Goal: Obtain resource: Download file/media

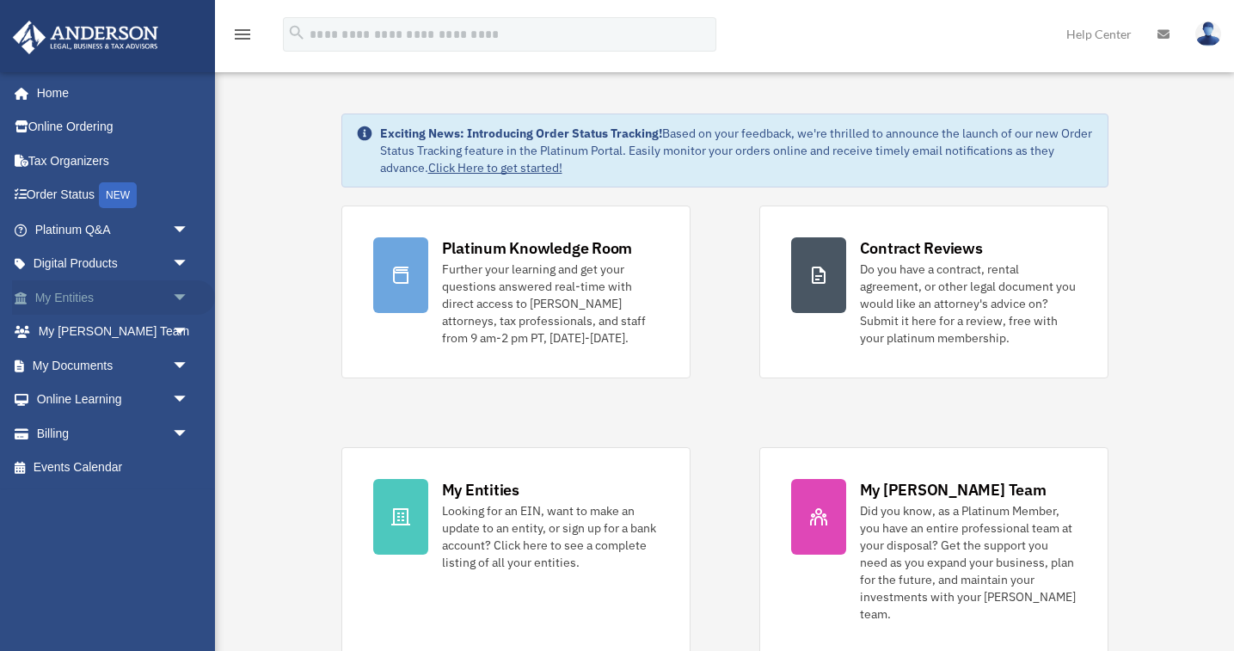
click at [68, 294] on link "My Entities arrow_drop_down" at bounding box center [113, 297] width 203 height 34
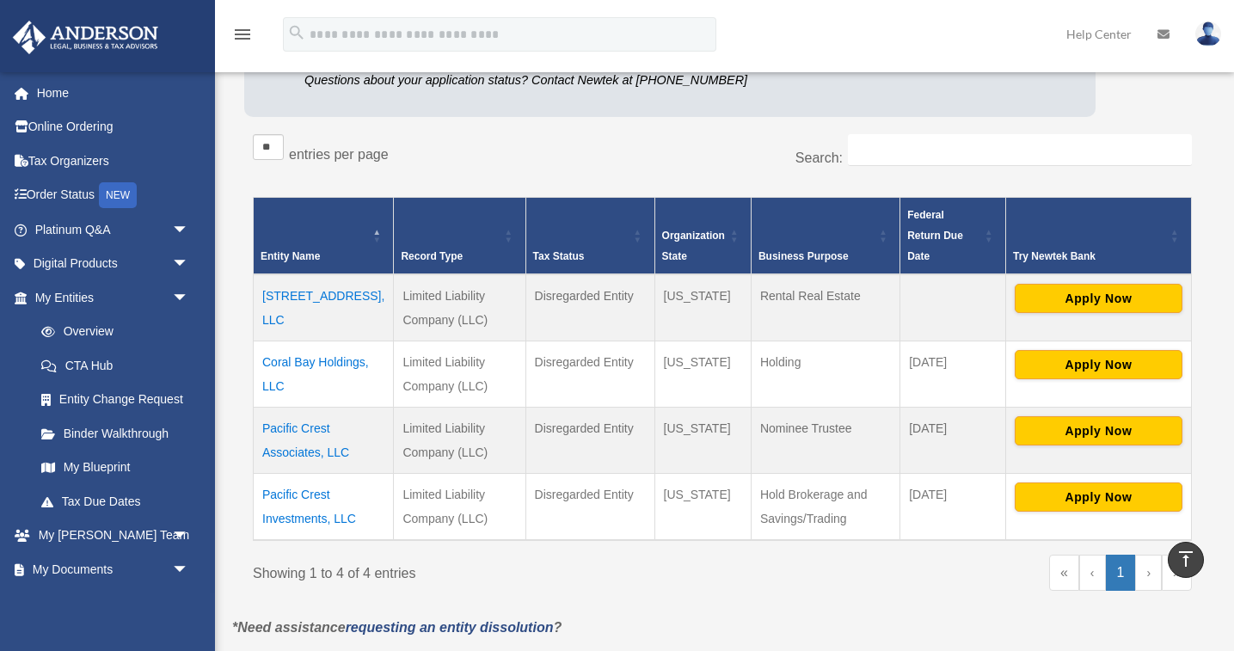
scroll to position [224, 0]
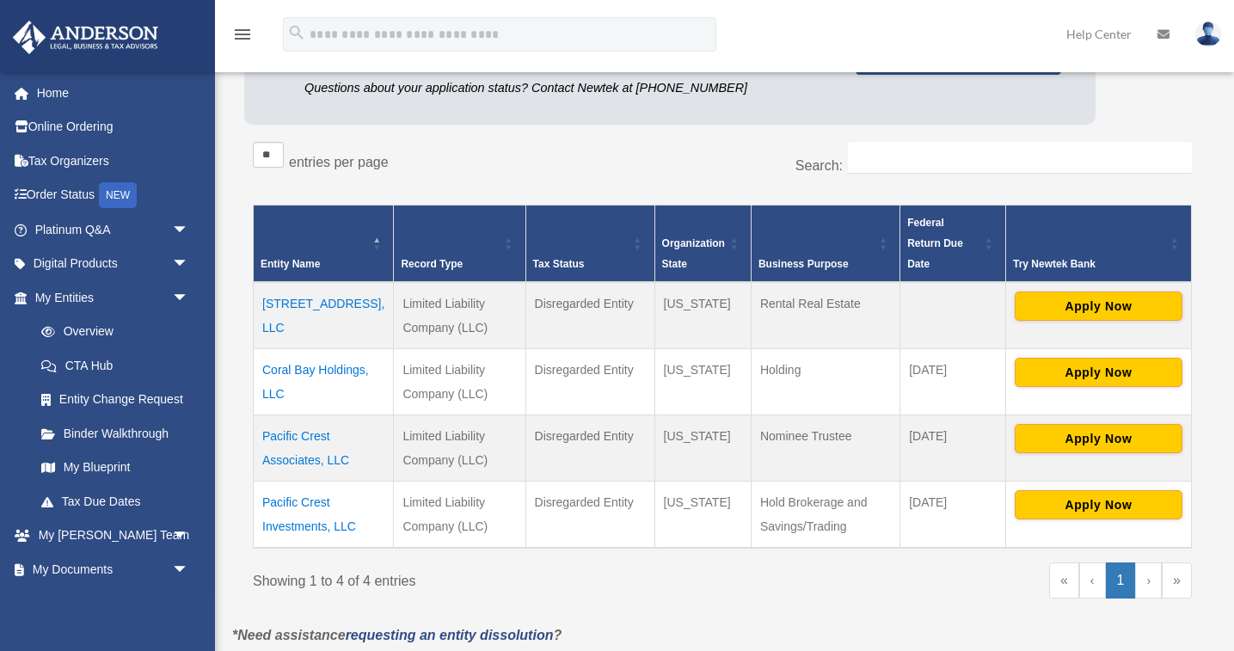
click at [300, 349] on td "Coral Bay Holdings, LLC" at bounding box center [324, 382] width 140 height 66
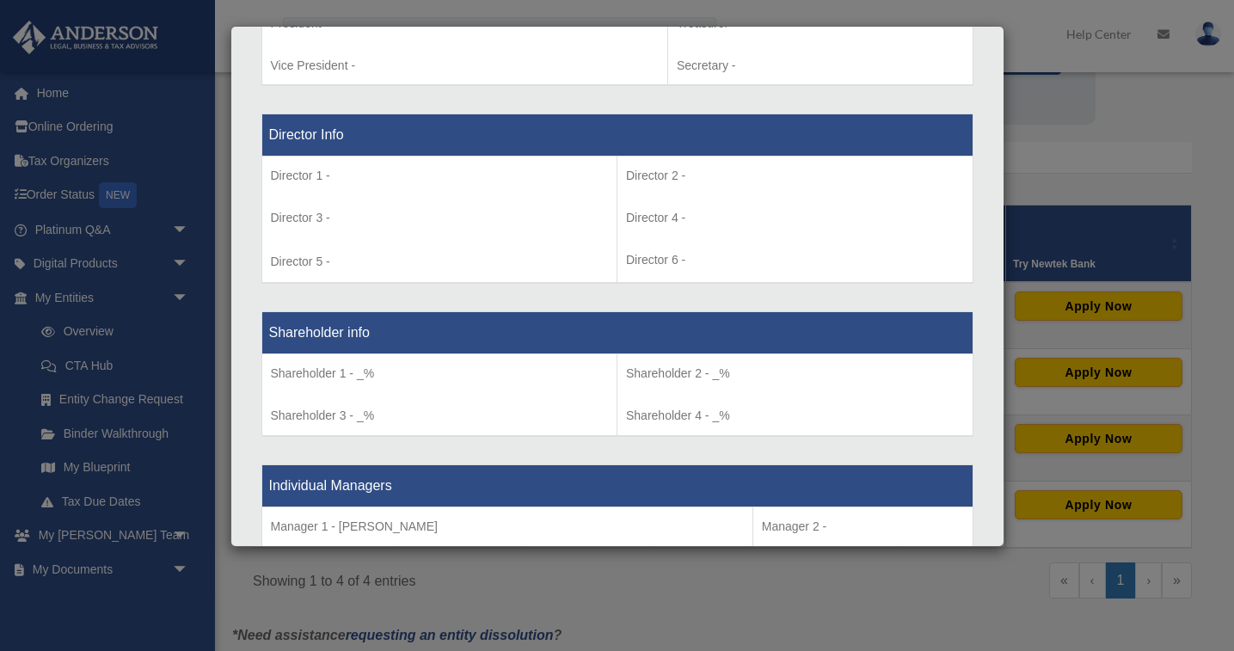
scroll to position [1193, 0]
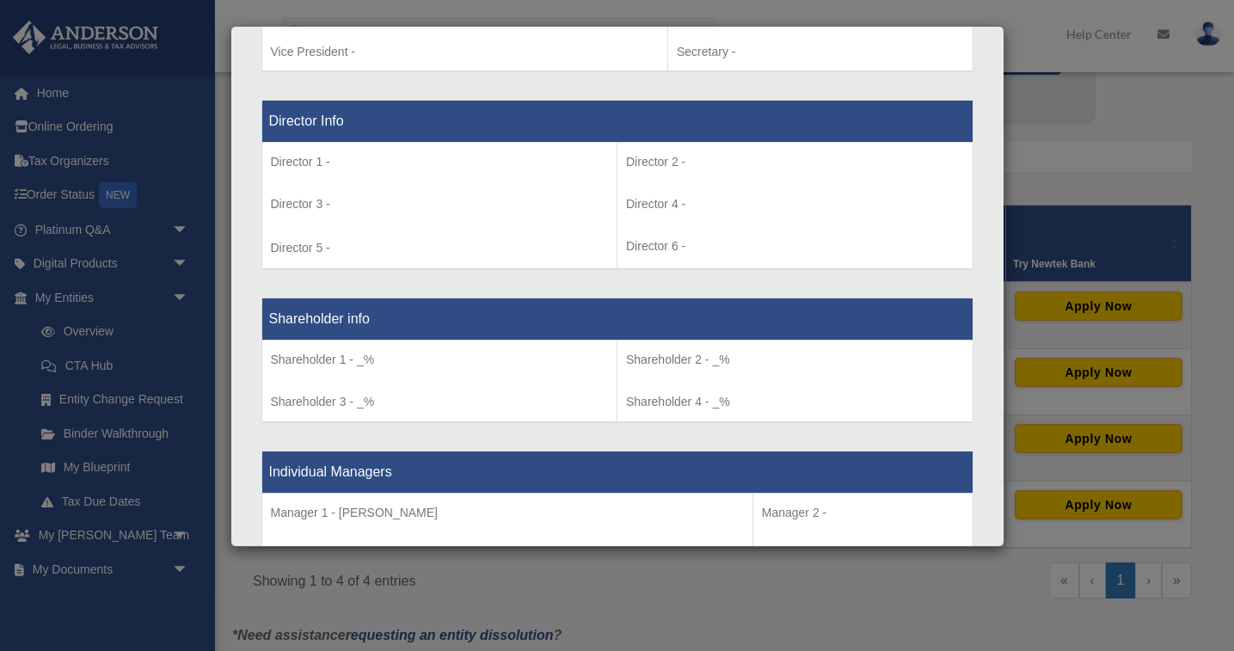
click at [297, 154] on p "Director 1 -" at bounding box center [440, 161] width 338 height 21
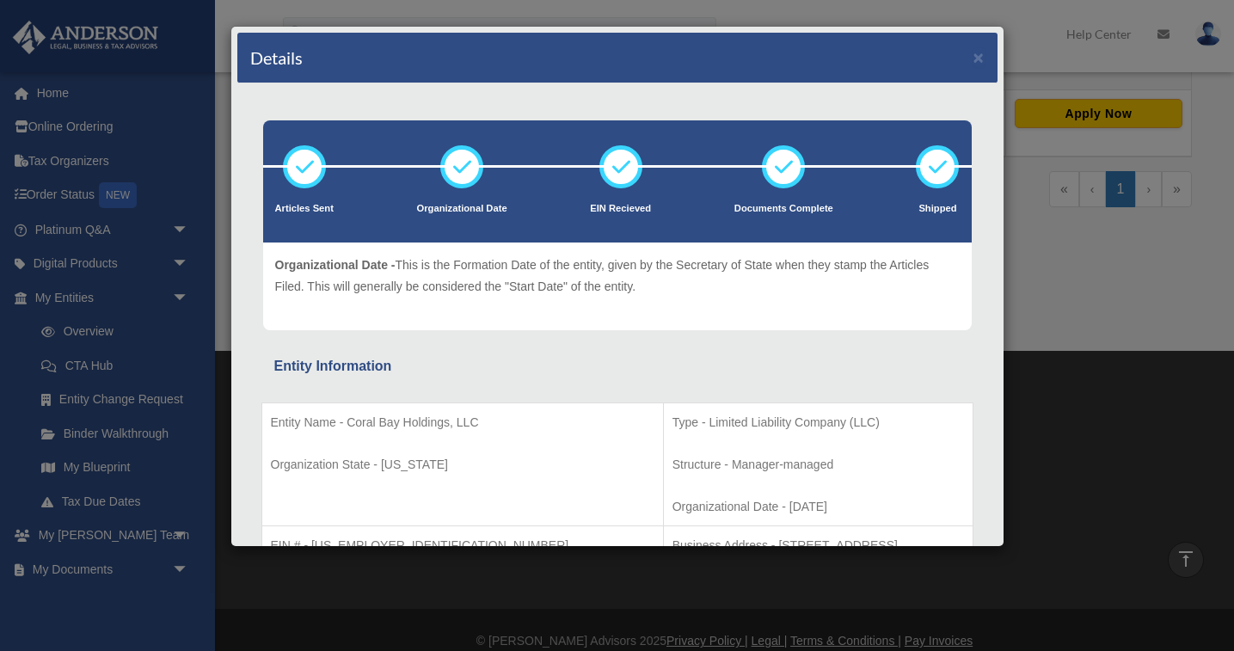
scroll to position [0, 0]
click at [981, 58] on button "×" at bounding box center [978, 57] width 11 height 18
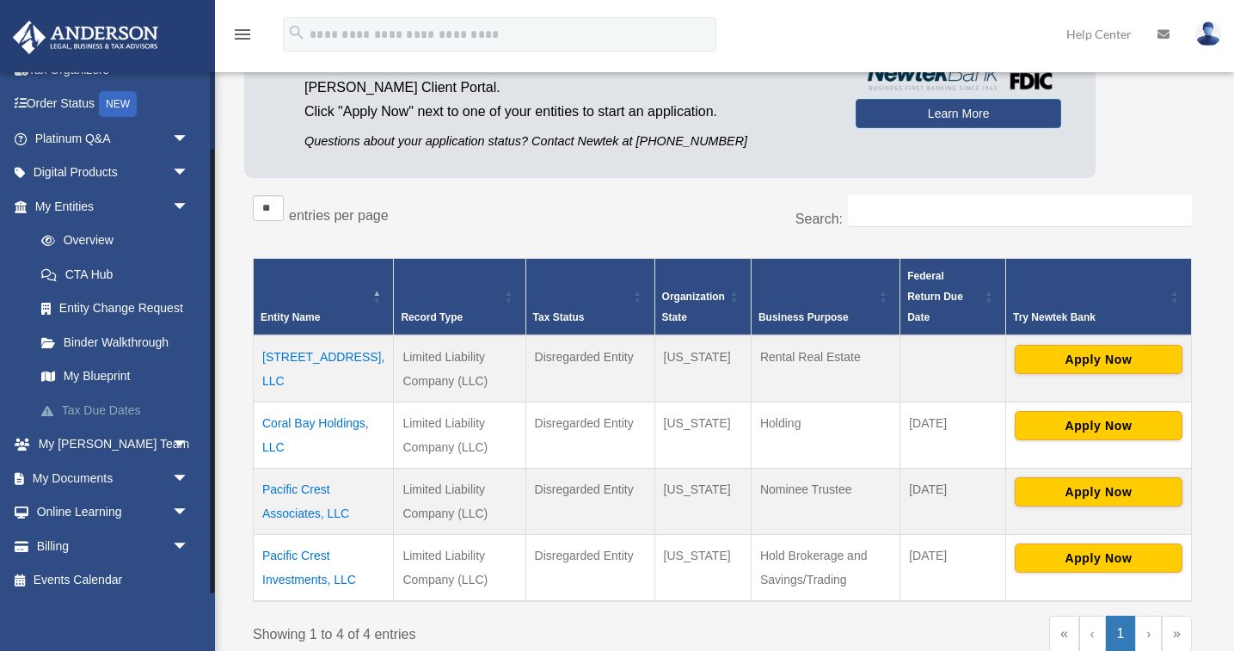
scroll to position [180, 0]
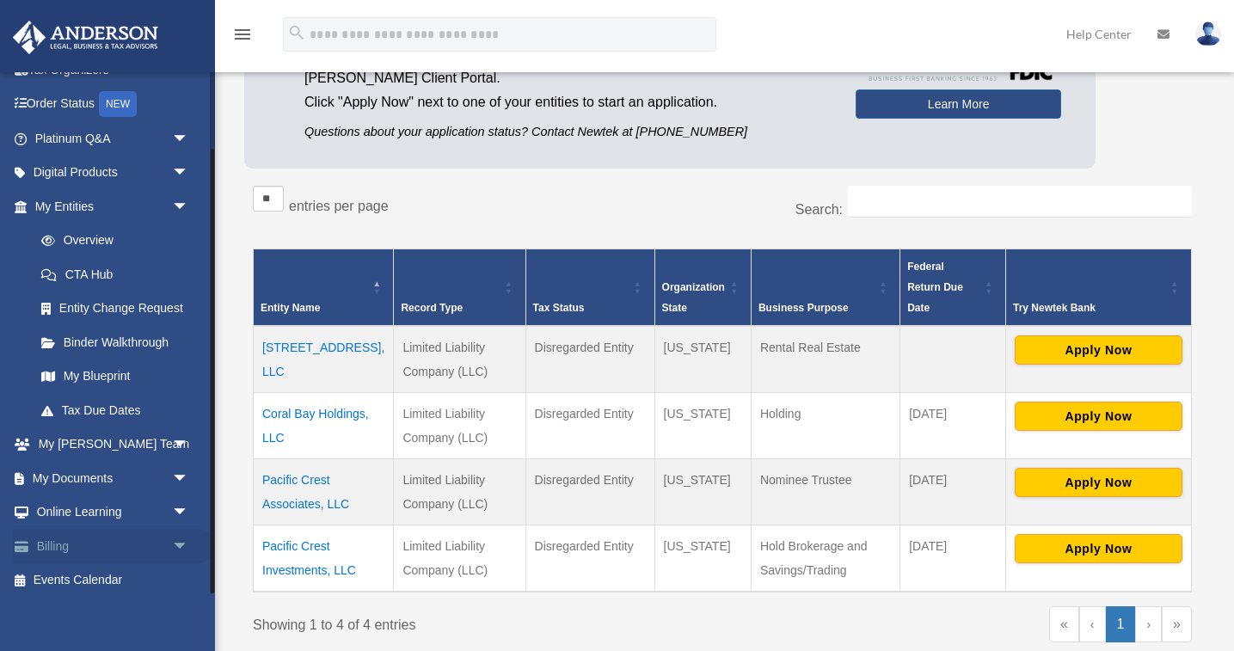
click at [90, 542] on link "Billing arrow_drop_down" at bounding box center [113, 546] width 203 height 34
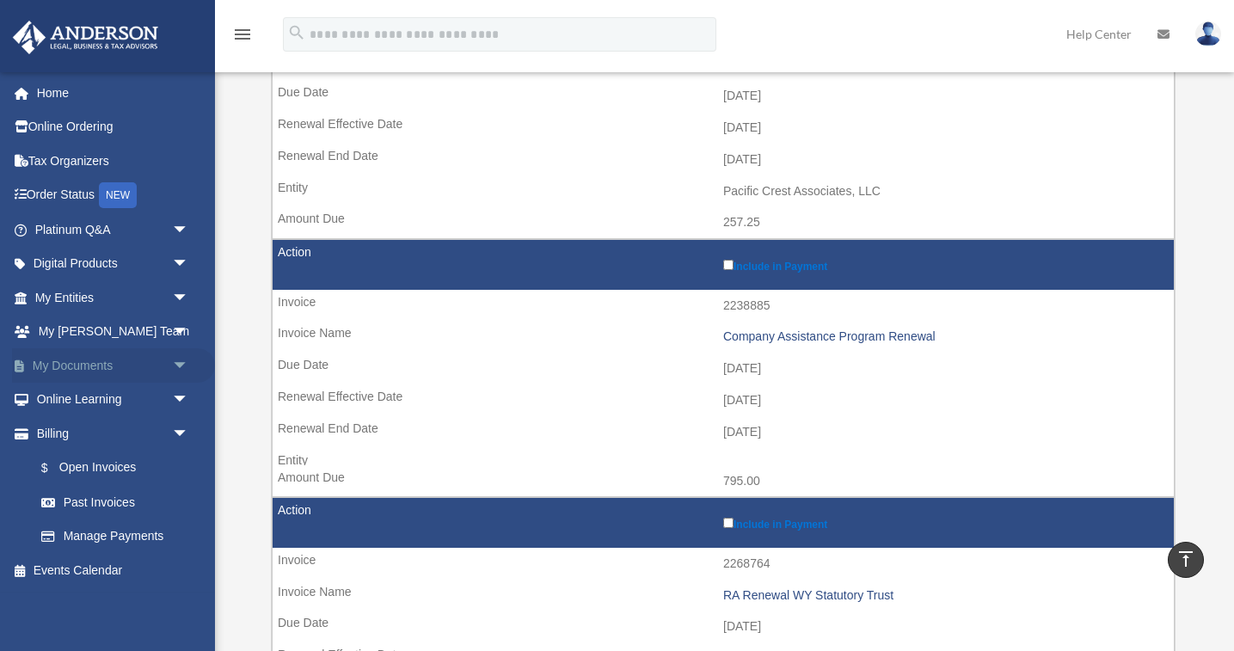
scroll to position [326, 0]
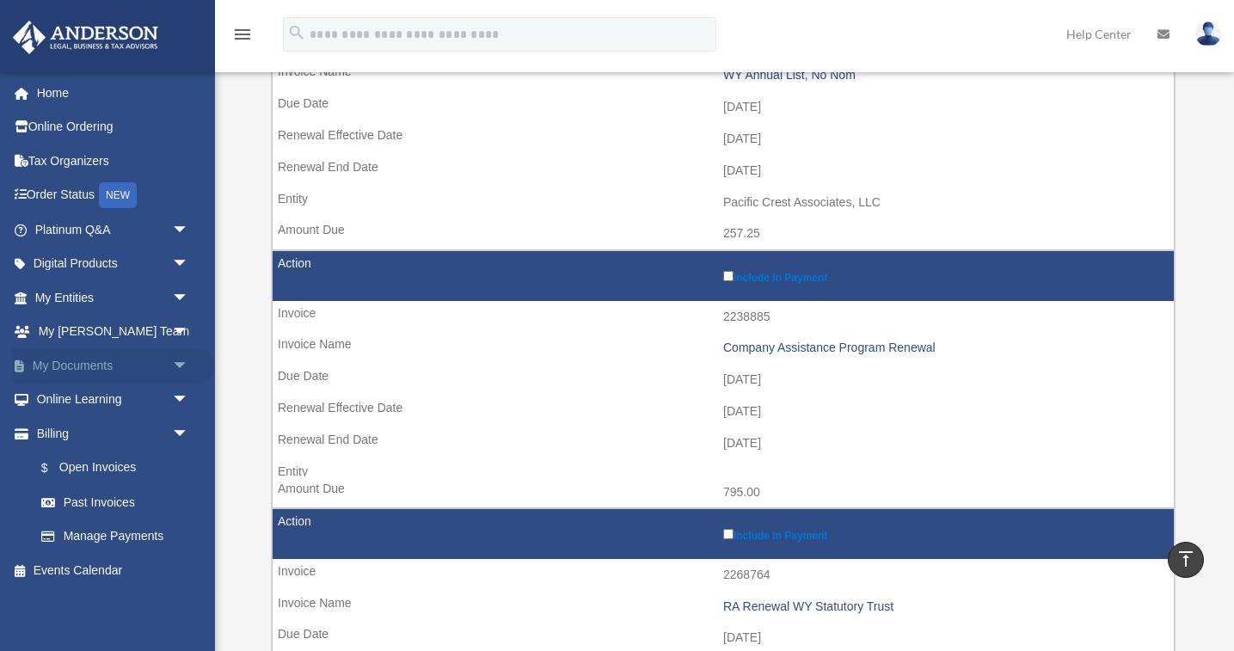
click at [184, 358] on span "arrow_drop_down" at bounding box center [189, 365] width 34 height 35
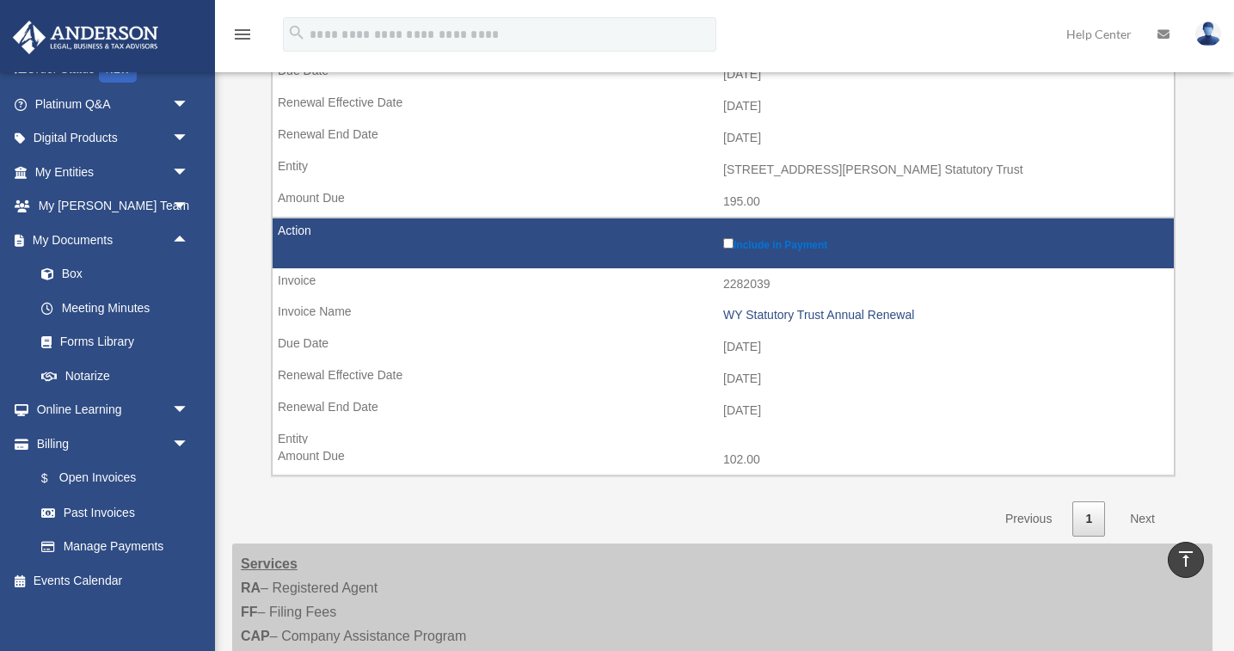
scroll to position [890, 0]
click at [1143, 500] on link "Next" at bounding box center [1142, 517] width 51 height 35
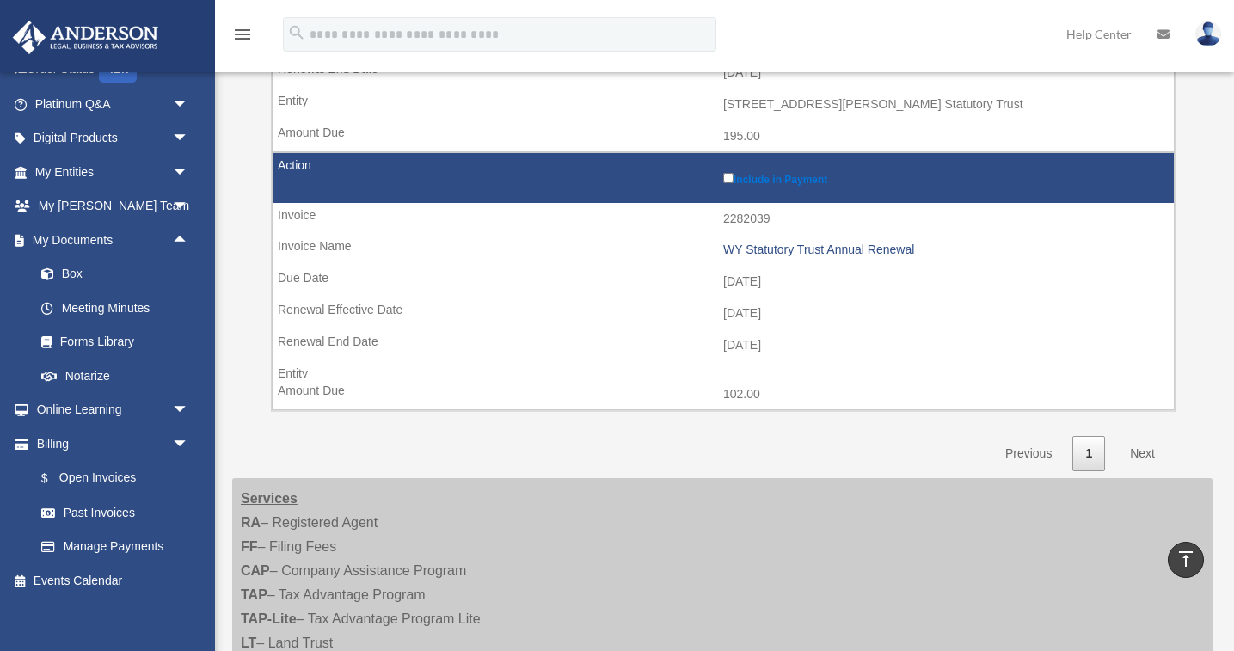
scroll to position [954, 0]
click at [1143, 436] on link "Next" at bounding box center [1142, 453] width 51 height 35
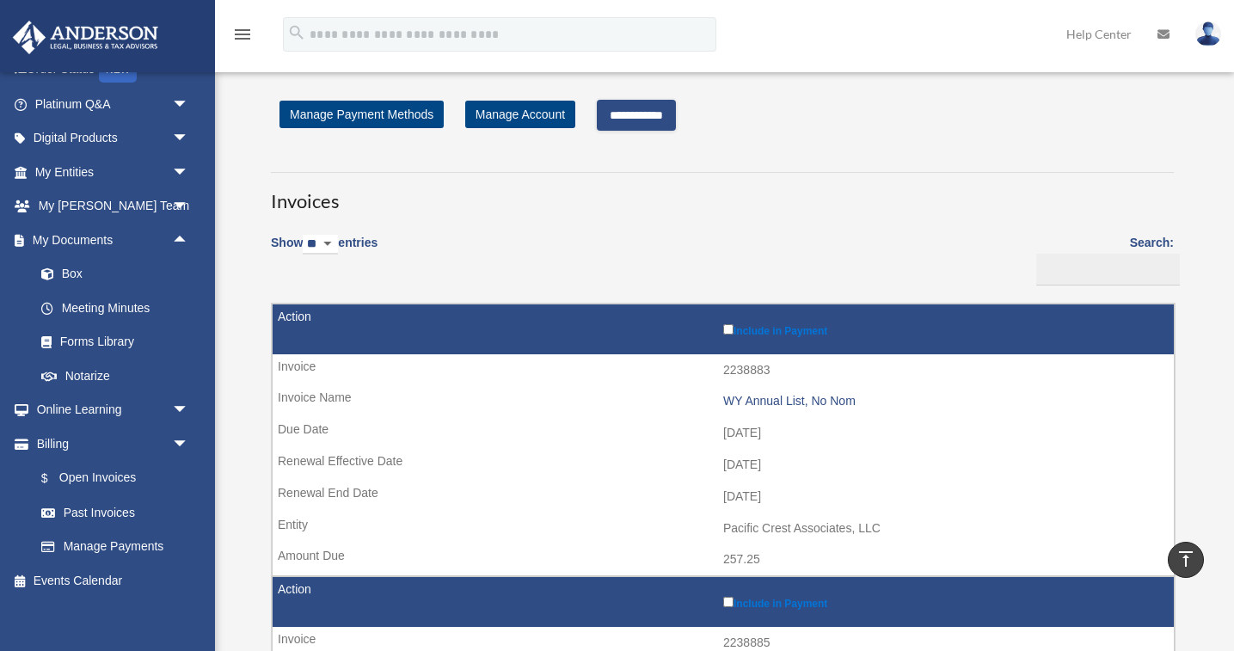
scroll to position [0, 0]
click at [660, 113] on input "**********" at bounding box center [636, 115] width 79 height 31
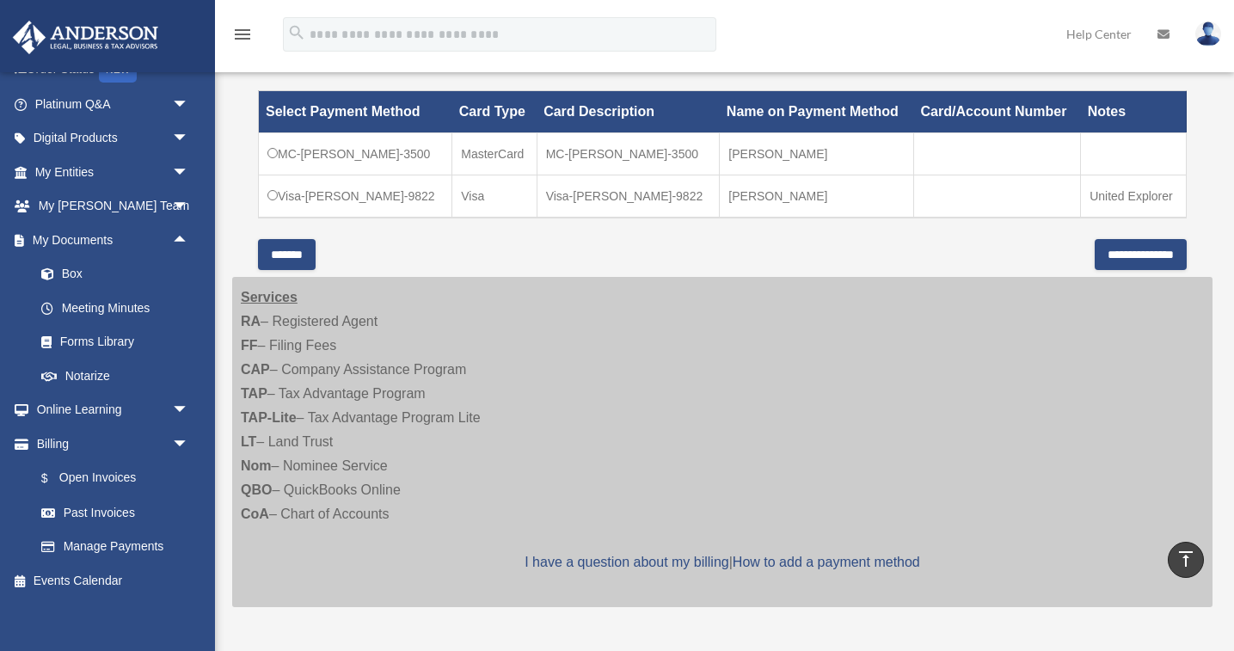
scroll to position [595, 0]
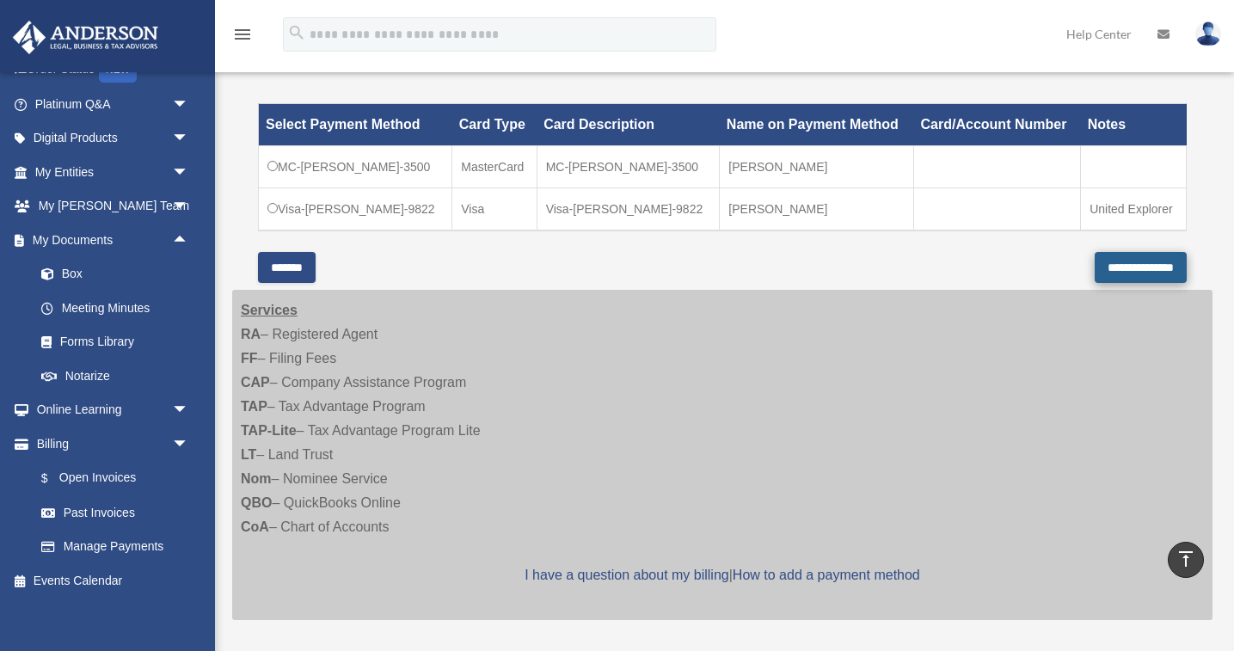
click at [1118, 269] on input "**********" at bounding box center [1140, 267] width 92 height 31
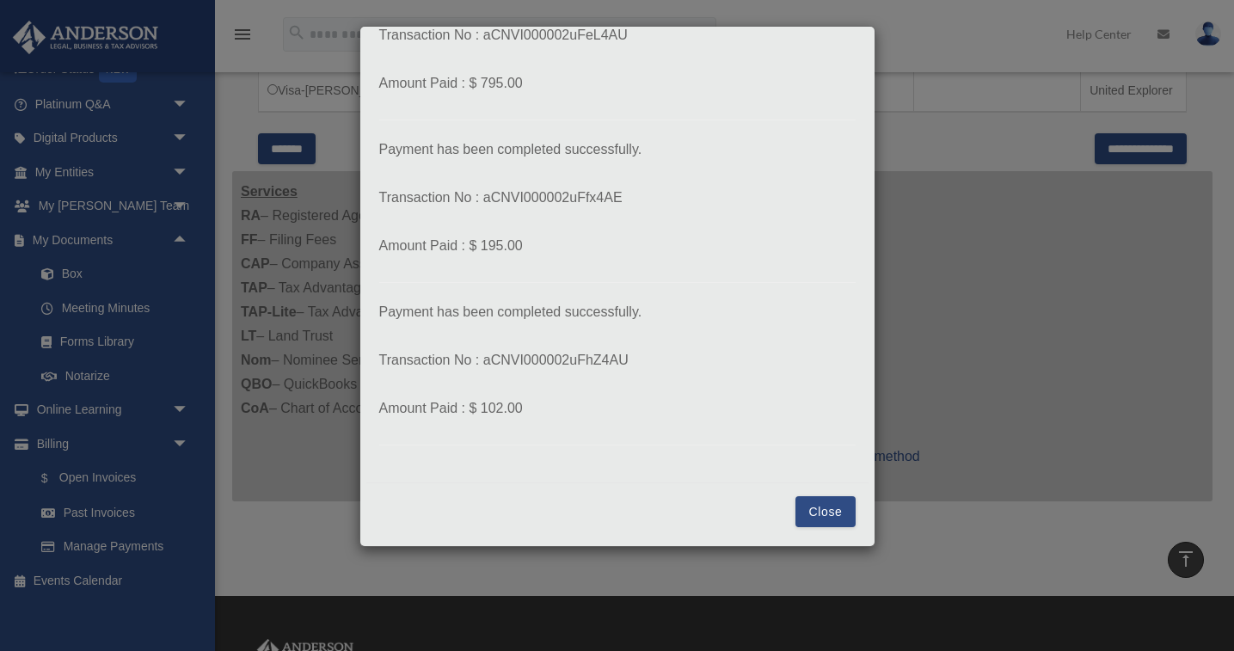
scroll to position [281, 0]
click at [831, 515] on button "Close" at bounding box center [824, 511] width 59 height 31
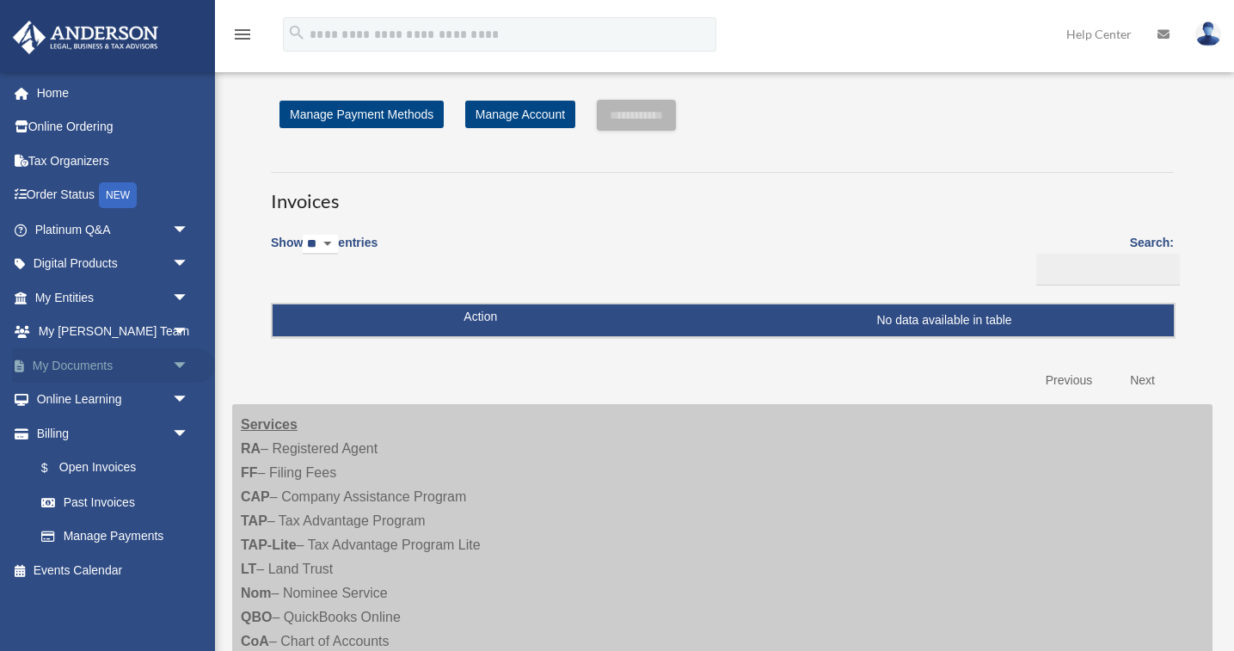
click at [179, 358] on span "arrow_drop_down" at bounding box center [189, 365] width 34 height 35
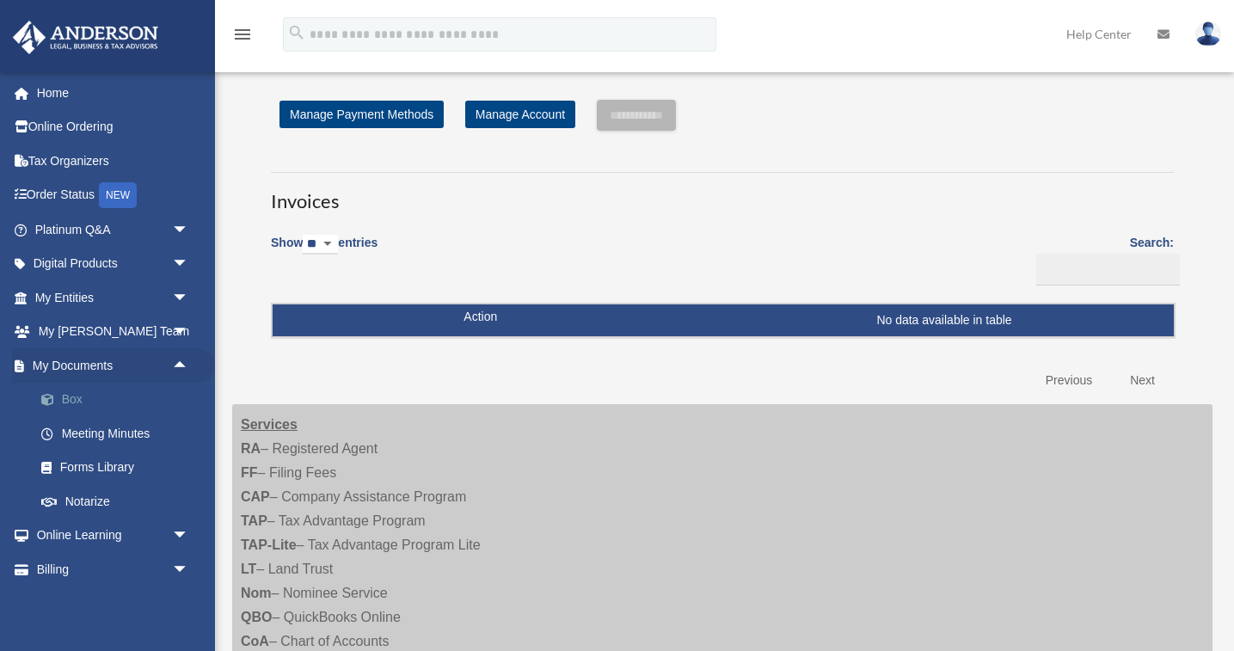
click at [75, 395] on link "Box" at bounding box center [119, 400] width 191 height 34
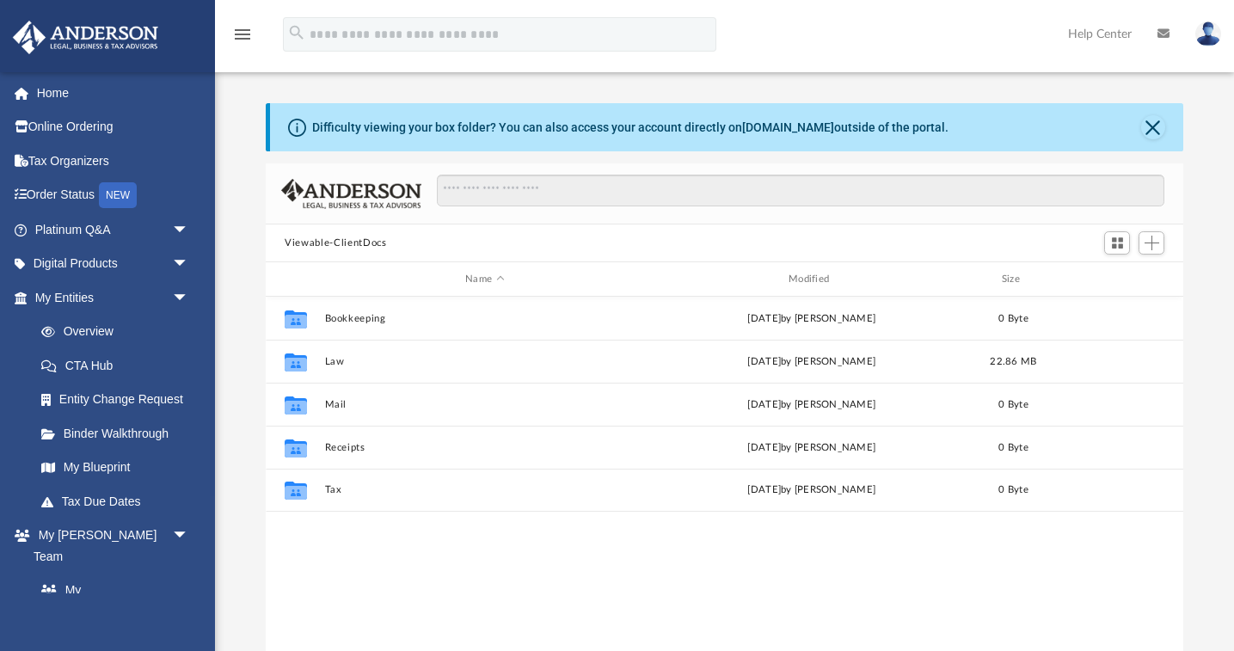
scroll to position [1, 1]
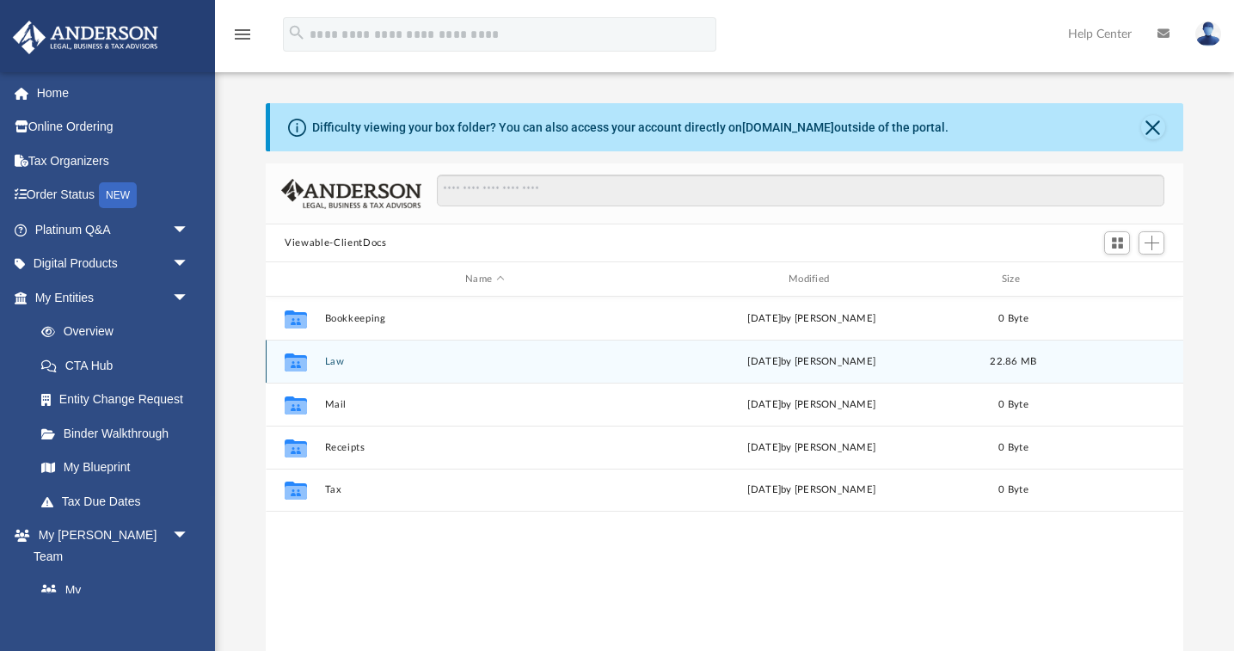
click at [333, 359] on button "Law" at bounding box center [485, 361] width 320 height 11
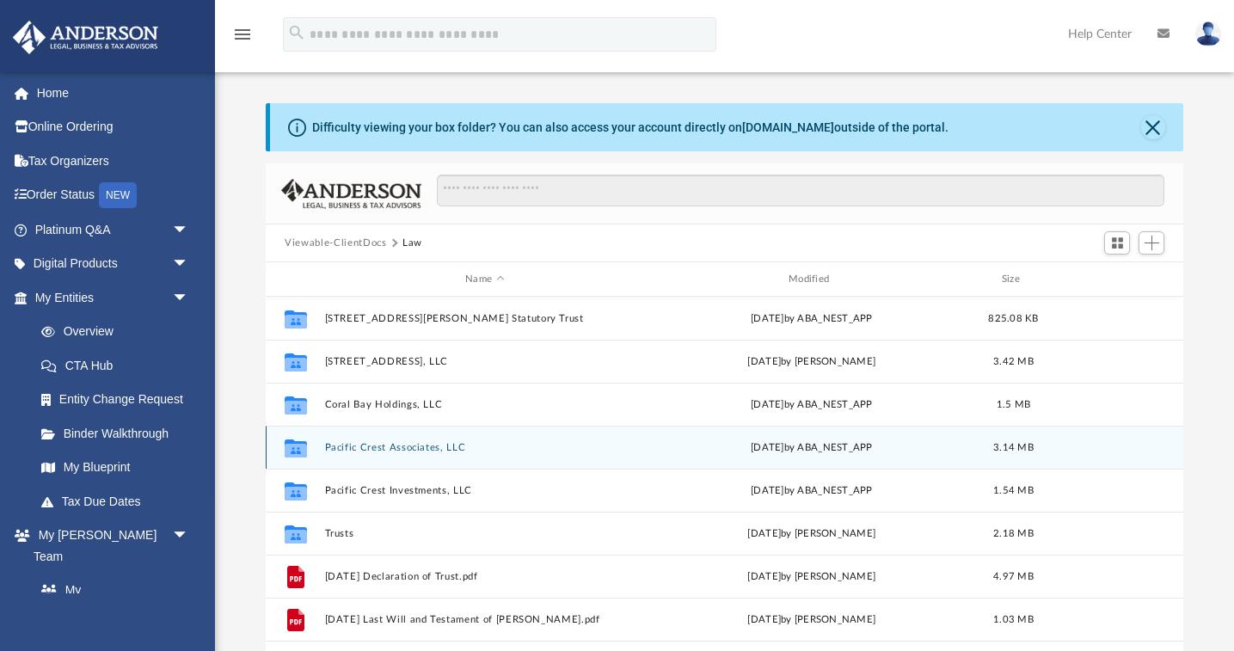
scroll to position [0, 0]
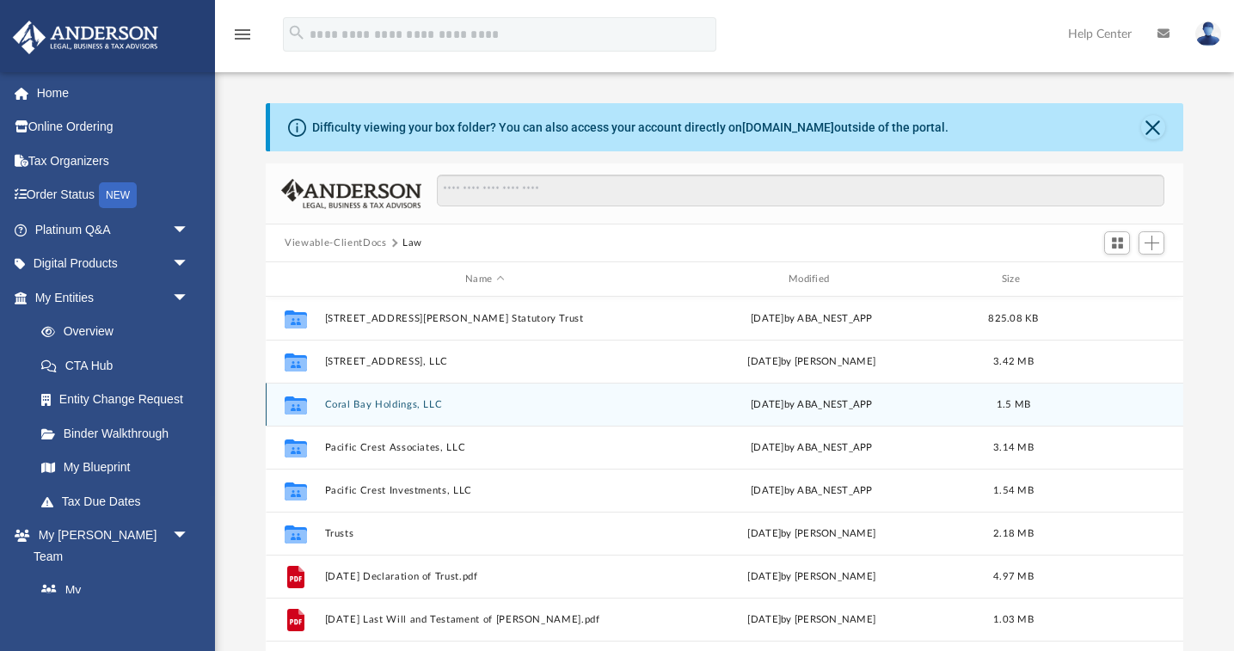
click at [370, 406] on button "Coral Bay Holdings, LLC" at bounding box center [485, 404] width 320 height 11
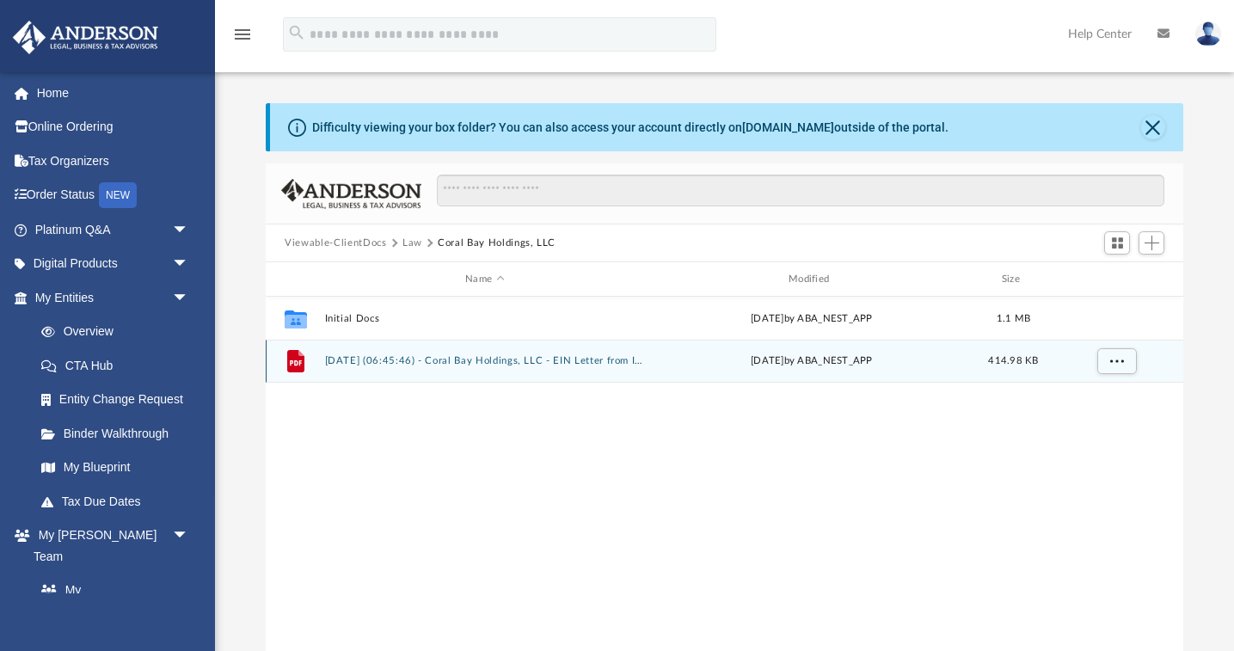
click at [368, 360] on button "2025.05.07 (06:45:46) - Coral Bay Holdings, LLC - EIN Letter from IRS.pdf" at bounding box center [485, 360] width 320 height 11
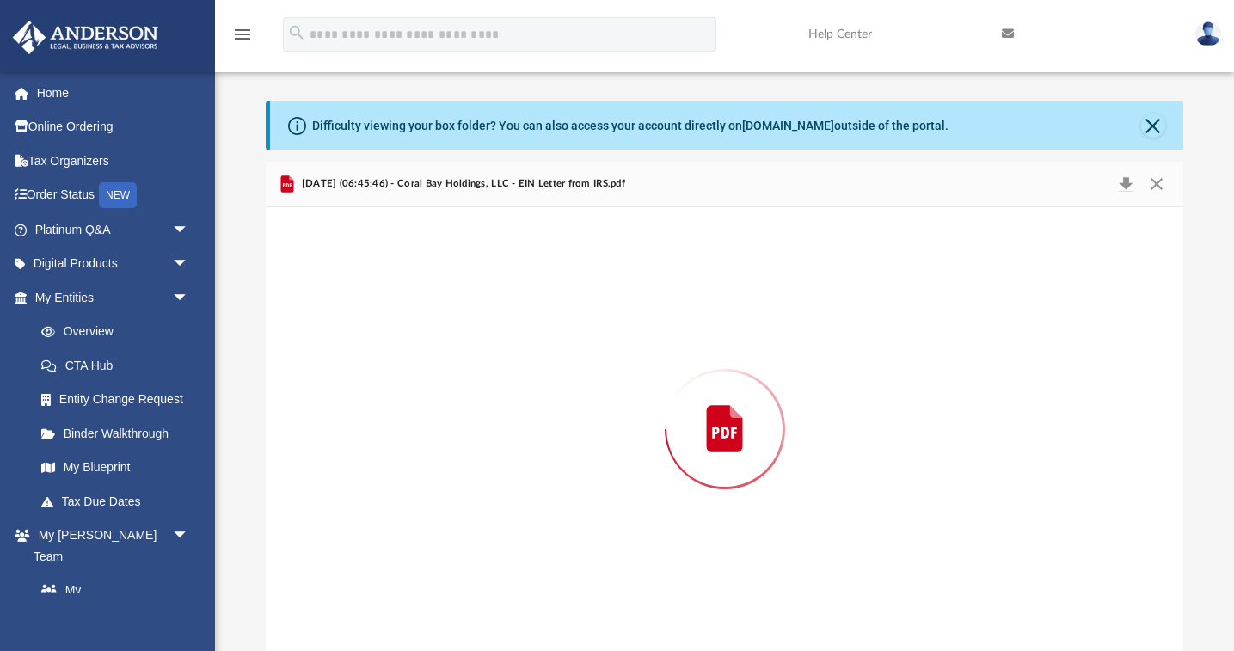
click at [368, 360] on div "Preview" at bounding box center [724, 429] width 917 height 444
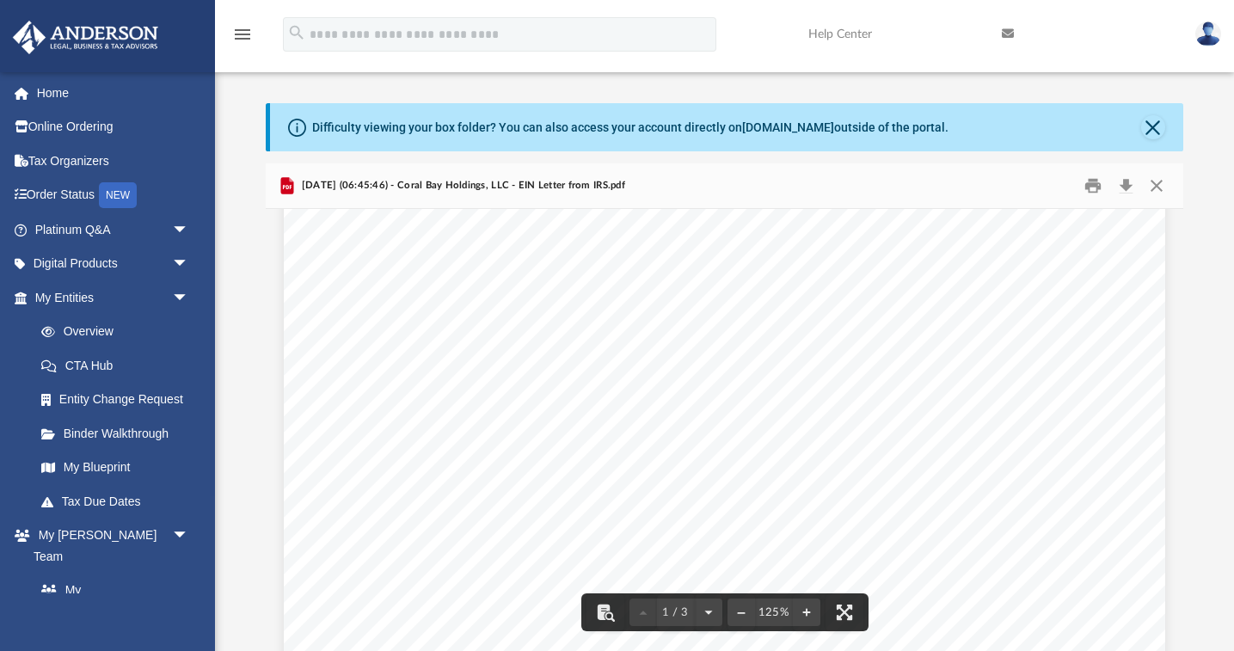
scroll to position [84, 0]
click at [1094, 185] on button "Print" at bounding box center [1092, 186] width 34 height 27
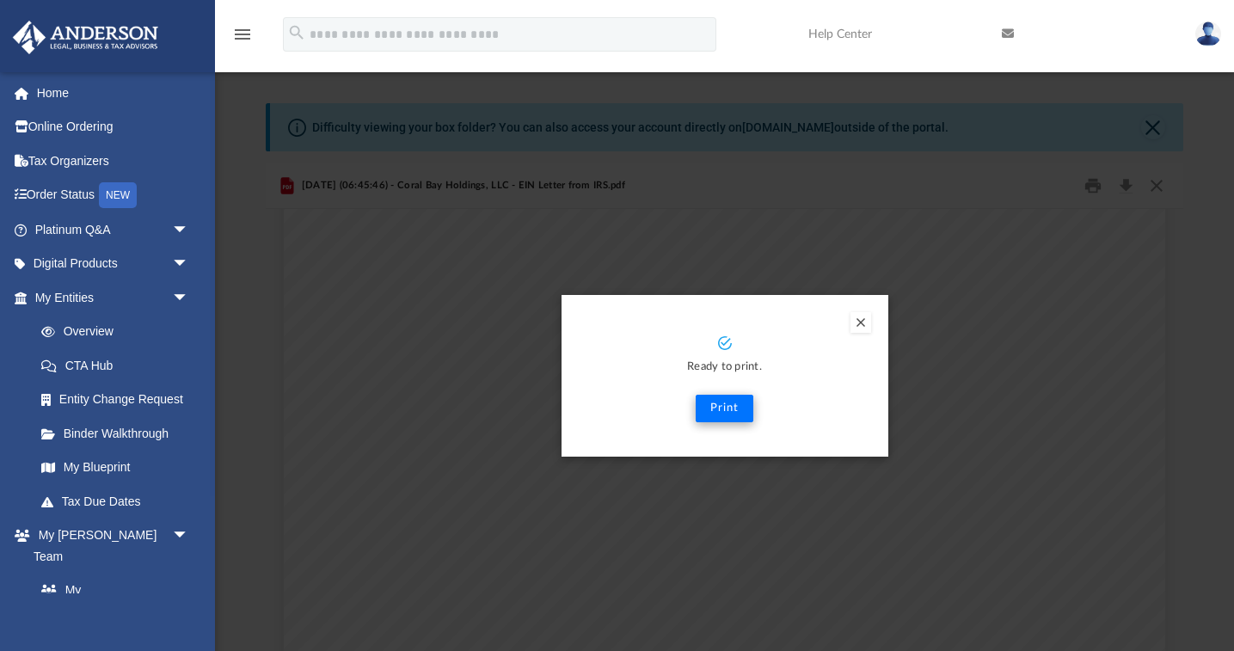
click at [733, 407] on button "Print" at bounding box center [724, 409] width 58 height 28
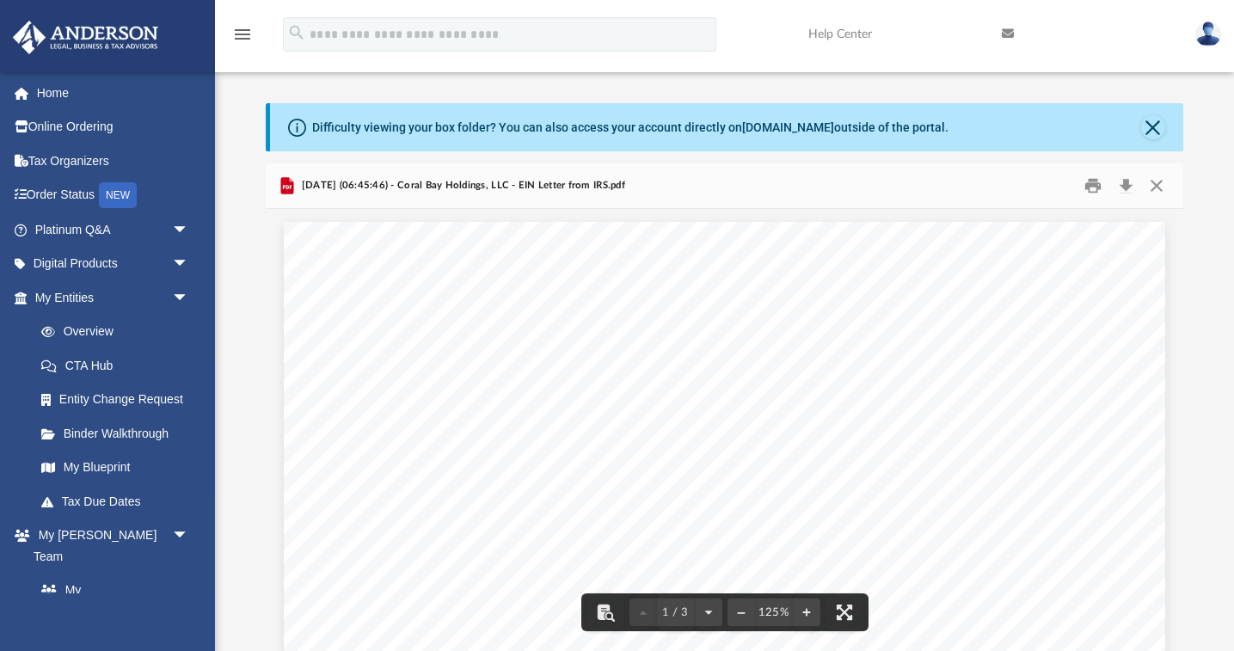
scroll to position [0, 0]
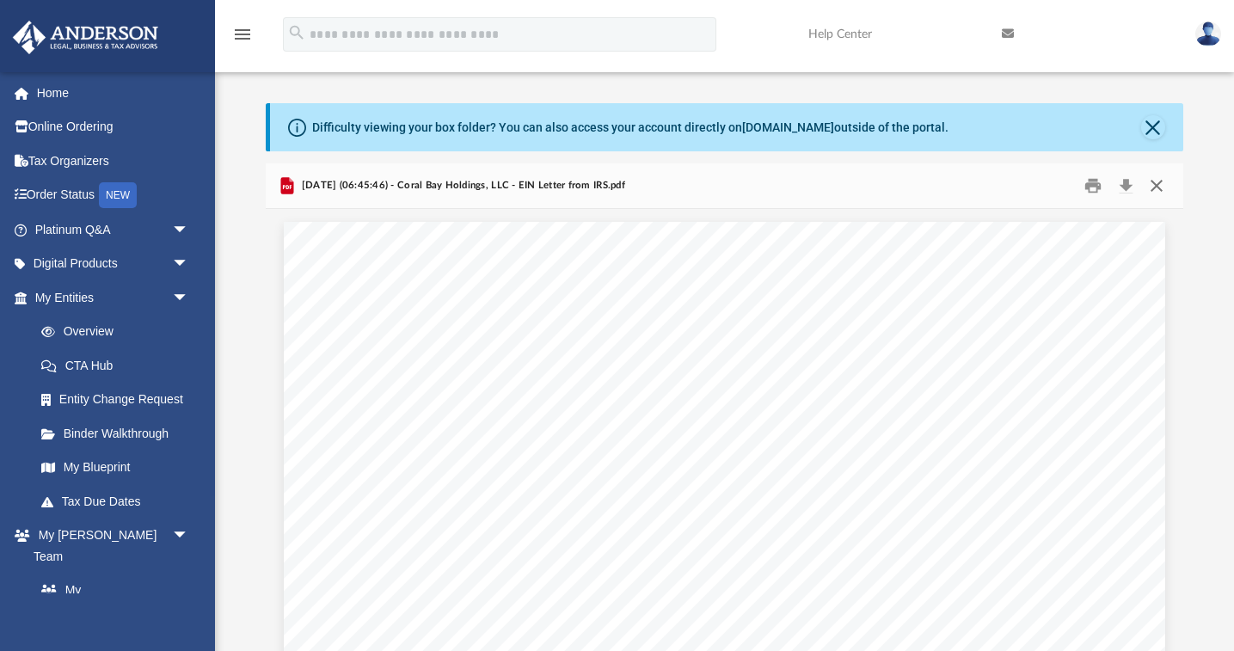
click at [1155, 181] on button "Close" at bounding box center [1155, 186] width 31 height 27
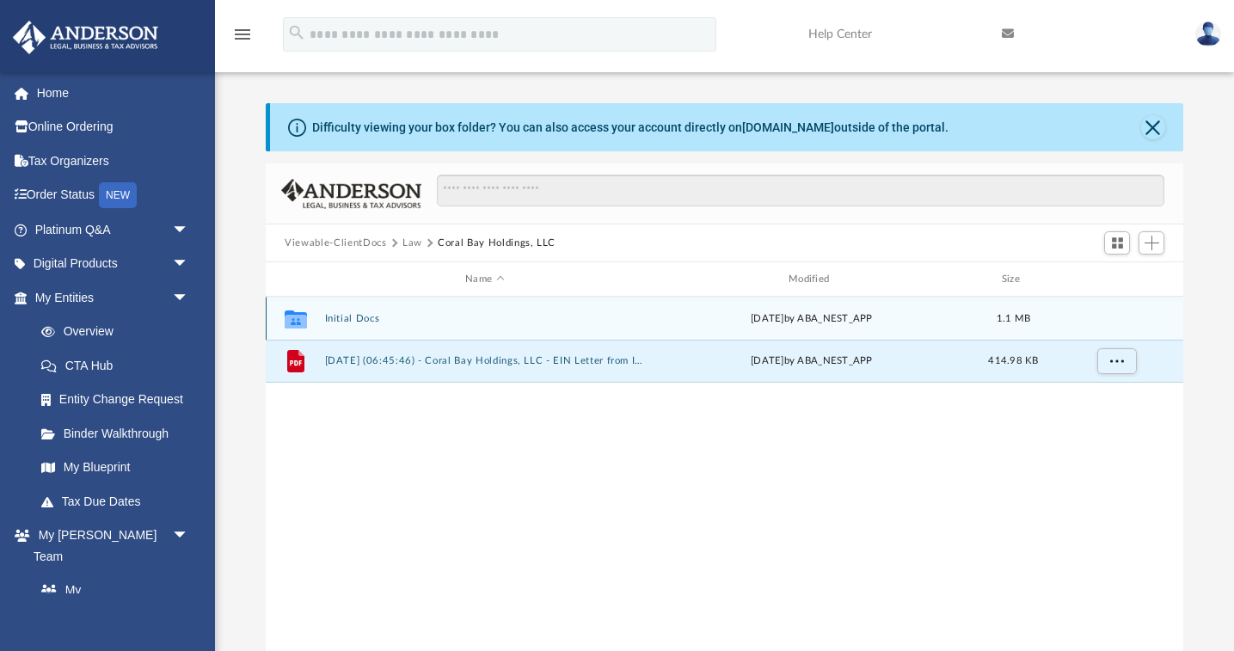
click at [351, 314] on button "Initial Docs" at bounding box center [485, 318] width 320 height 11
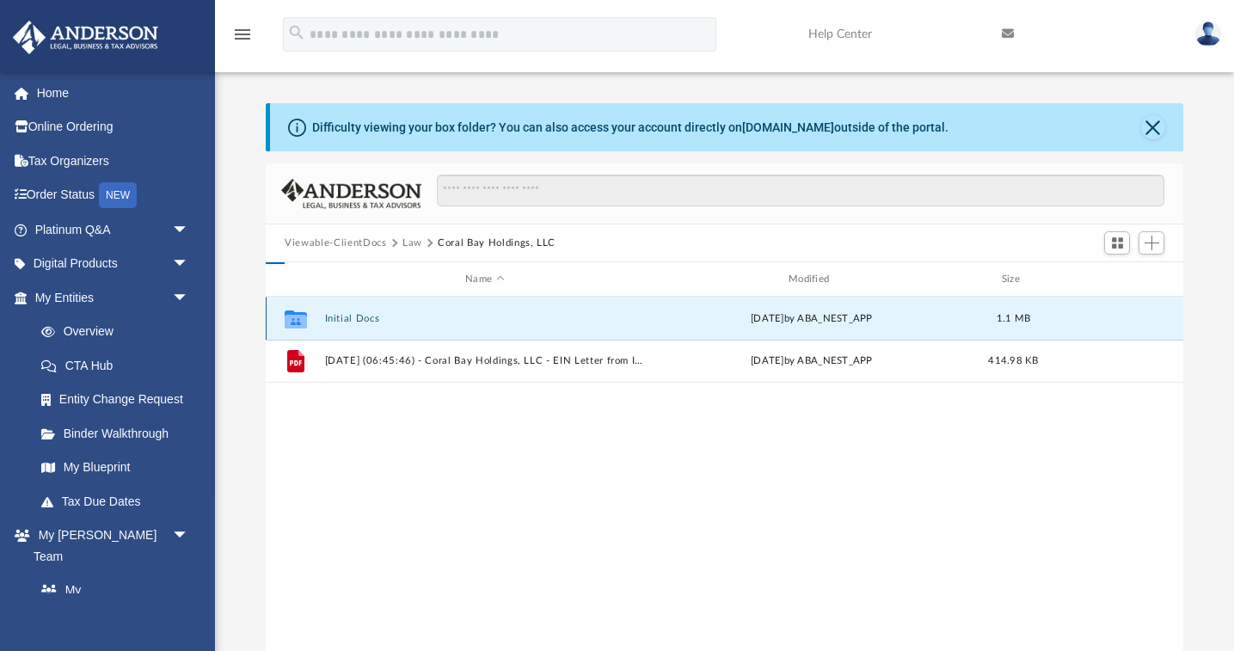
click at [351, 314] on button "Initial Docs" at bounding box center [485, 318] width 320 height 11
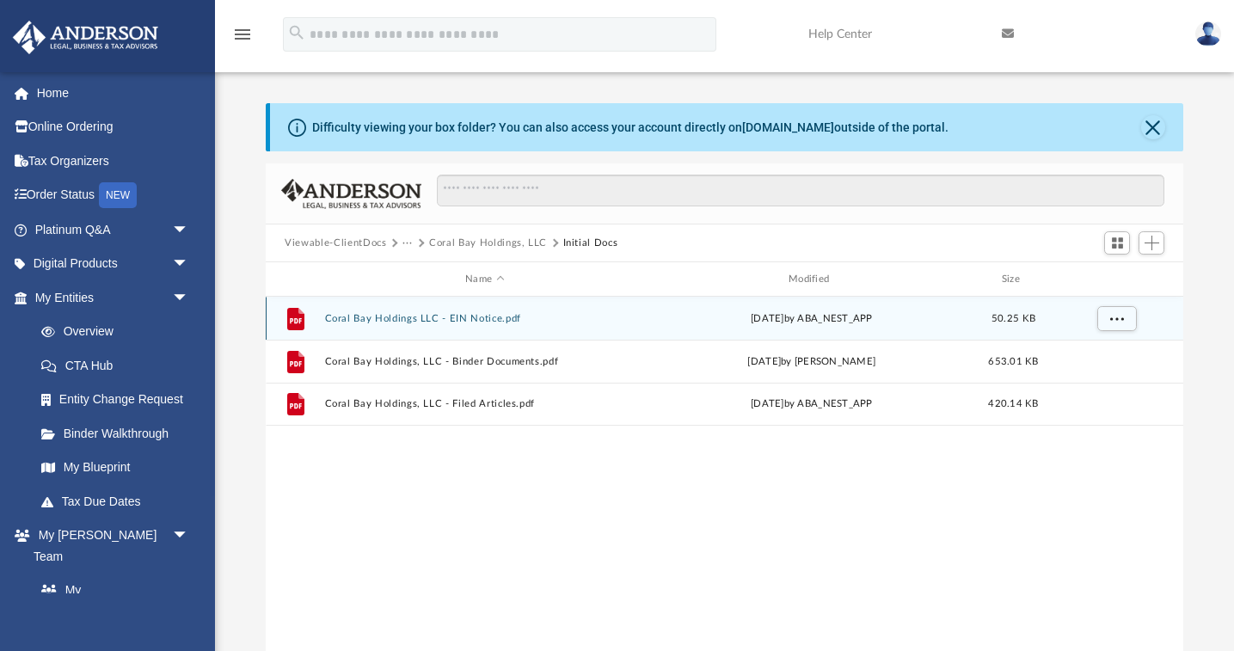
click at [440, 321] on button "Coral Bay Holdings LLC - EIN Notice.pdf" at bounding box center [485, 318] width 320 height 11
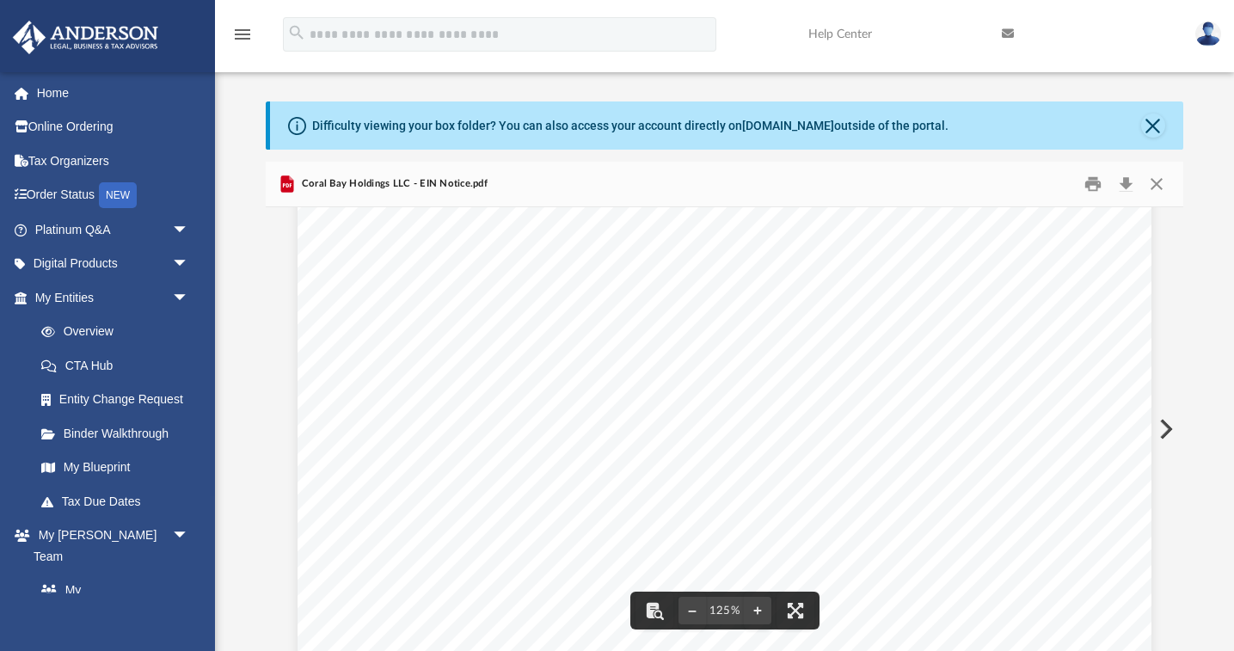
scroll to position [128, 0]
click at [1091, 184] on button "Print" at bounding box center [1092, 184] width 34 height 27
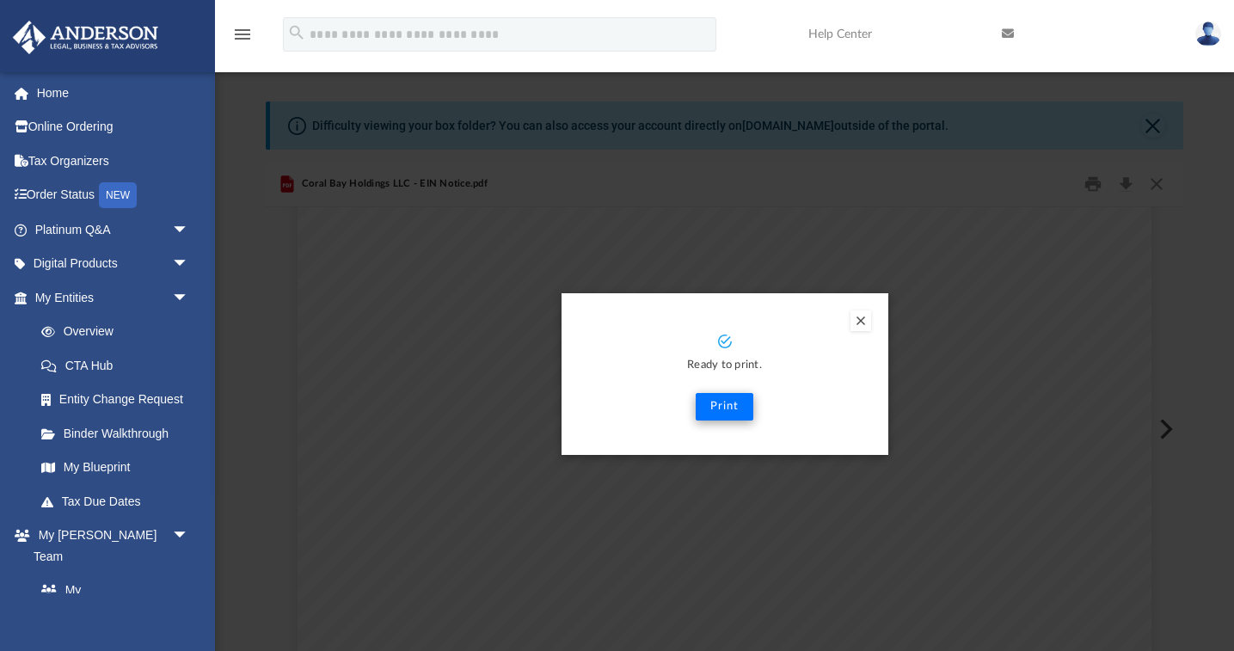
click at [718, 402] on button "Print" at bounding box center [724, 407] width 58 height 28
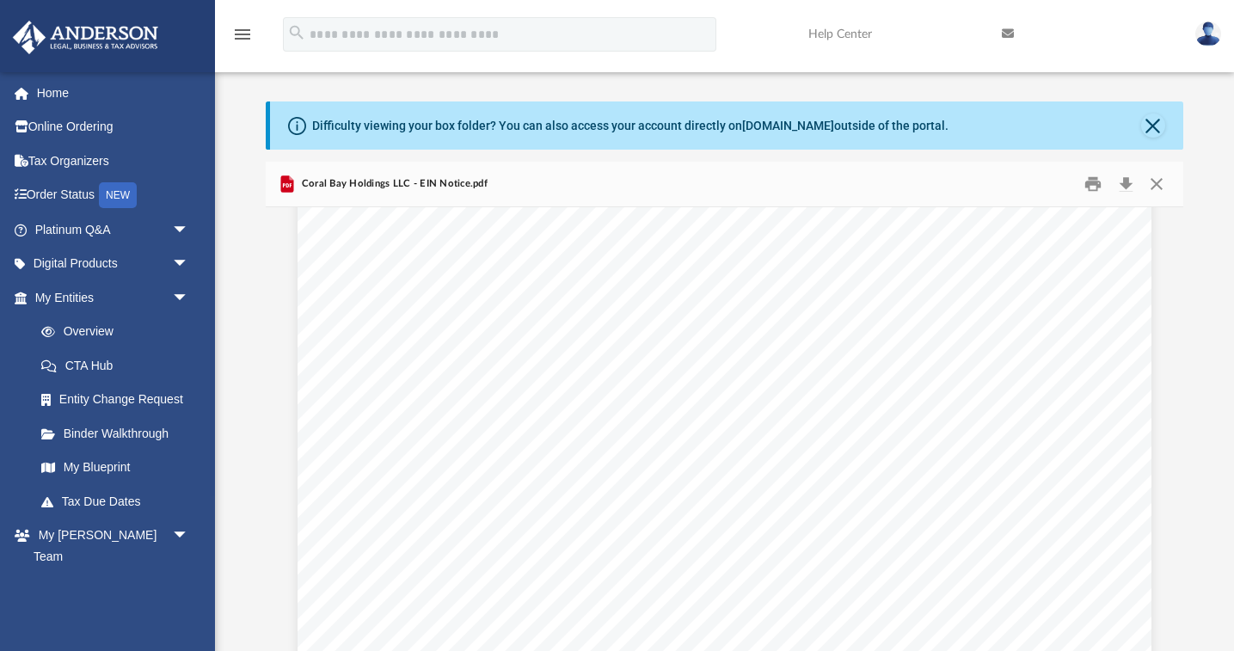
scroll to position [0, 0]
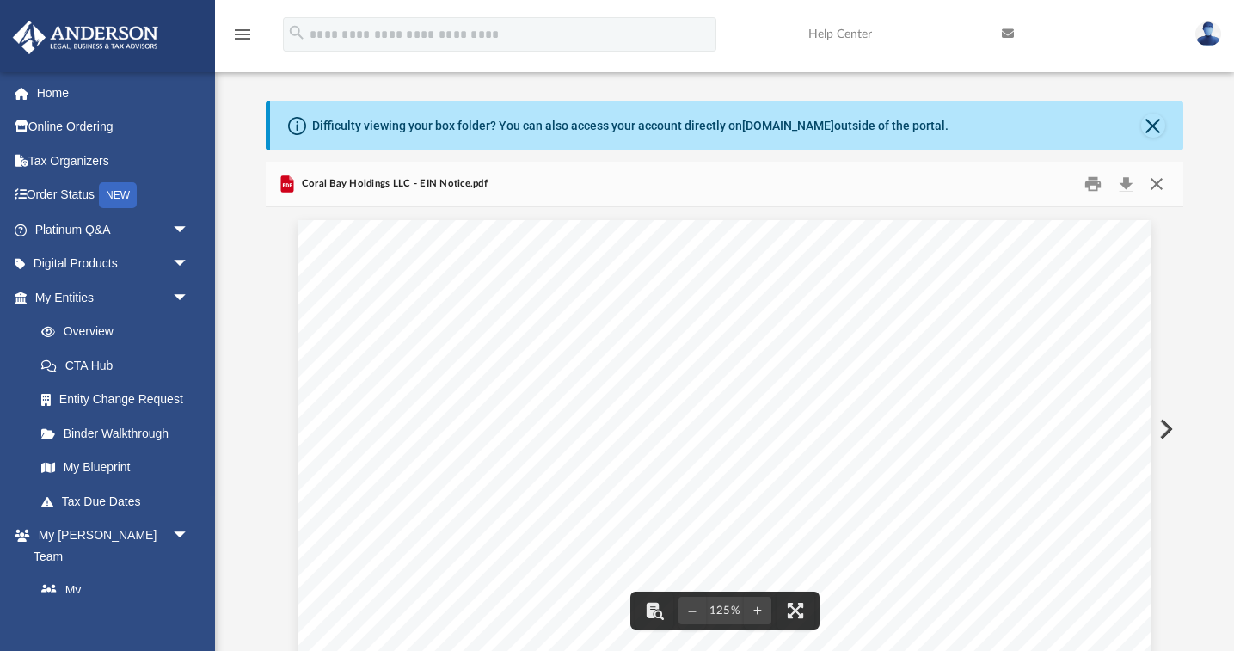
click at [1161, 178] on button "Close" at bounding box center [1155, 184] width 31 height 27
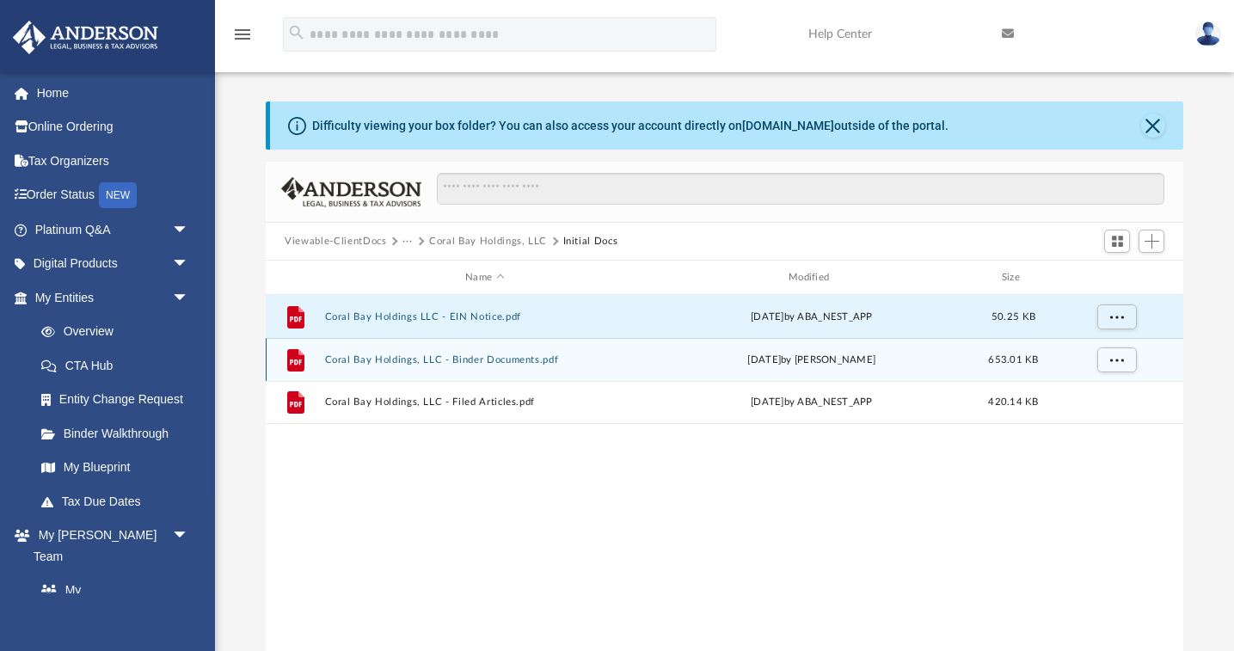
click at [419, 364] on button "Coral Bay Holdings, LLC - Binder Documents.pdf" at bounding box center [485, 359] width 320 height 11
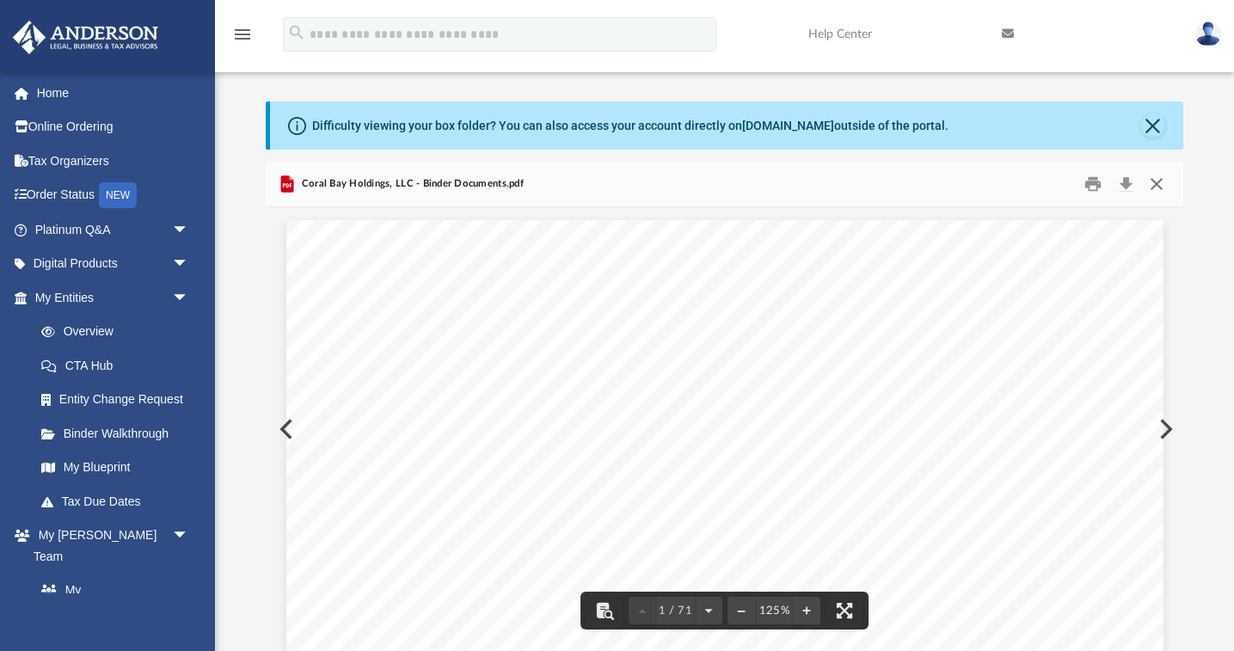
click at [1156, 186] on button "Close" at bounding box center [1155, 184] width 31 height 27
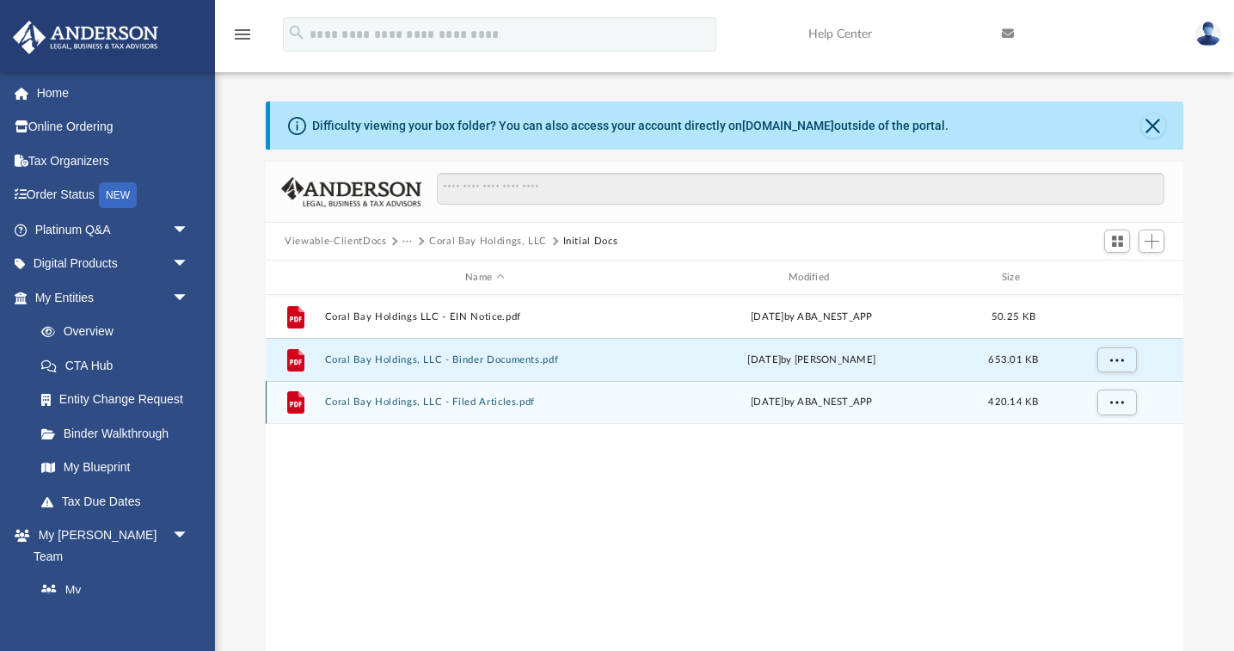
click at [426, 407] on div "File Coral Bay Holdings, LLC - Filed Articles.pdf Sun Apr 27 2025 by ABA_NEST_A…" at bounding box center [724, 402] width 917 height 43
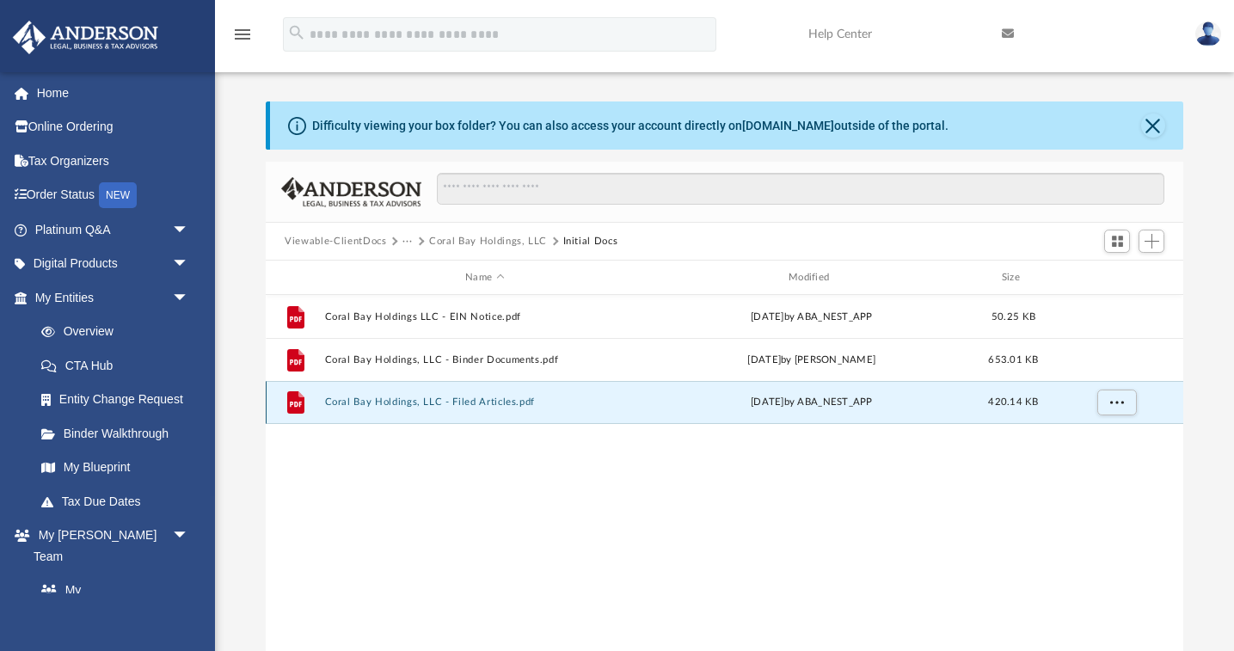
click at [426, 407] on div "File Coral Bay Holdings, LLC - Filed Articles.pdf Sun Apr 27 2025 by ABA_NEST_A…" at bounding box center [724, 402] width 917 height 43
click at [398, 400] on button "Coral Bay Holdings, LLC - Filed Articles.pdf" at bounding box center [485, 401] width 320 height 11
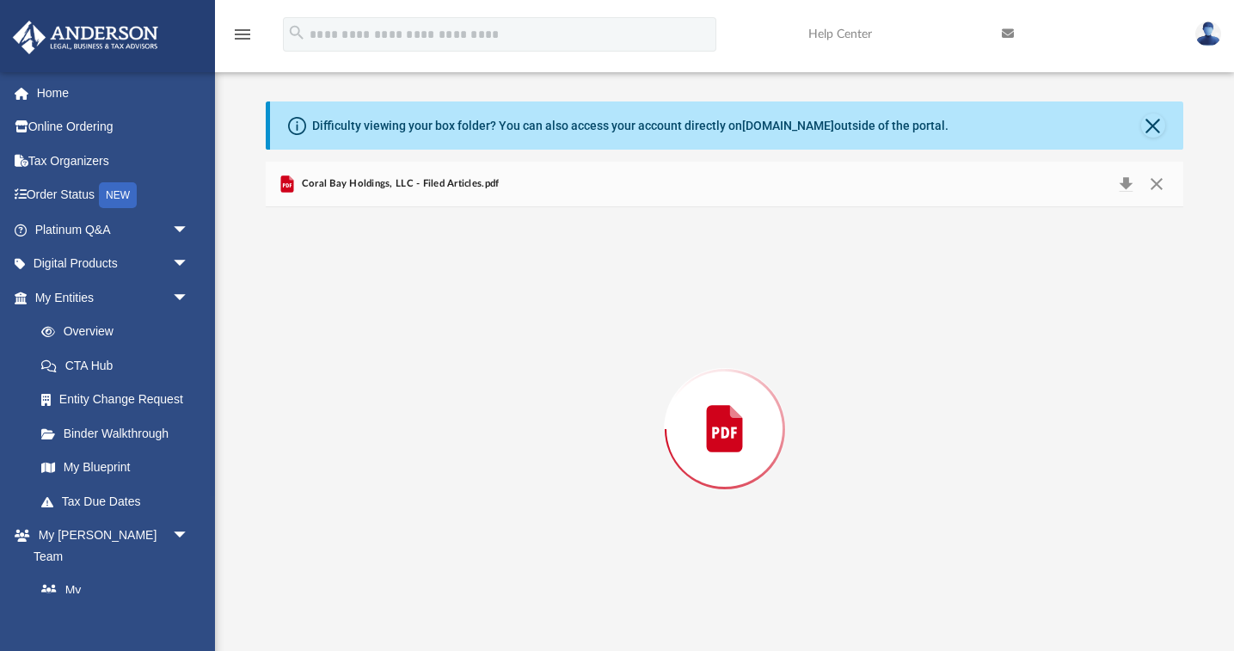
click at [398, 400] on div "Preview" at bounding box center [724, 429] width 917 height 444
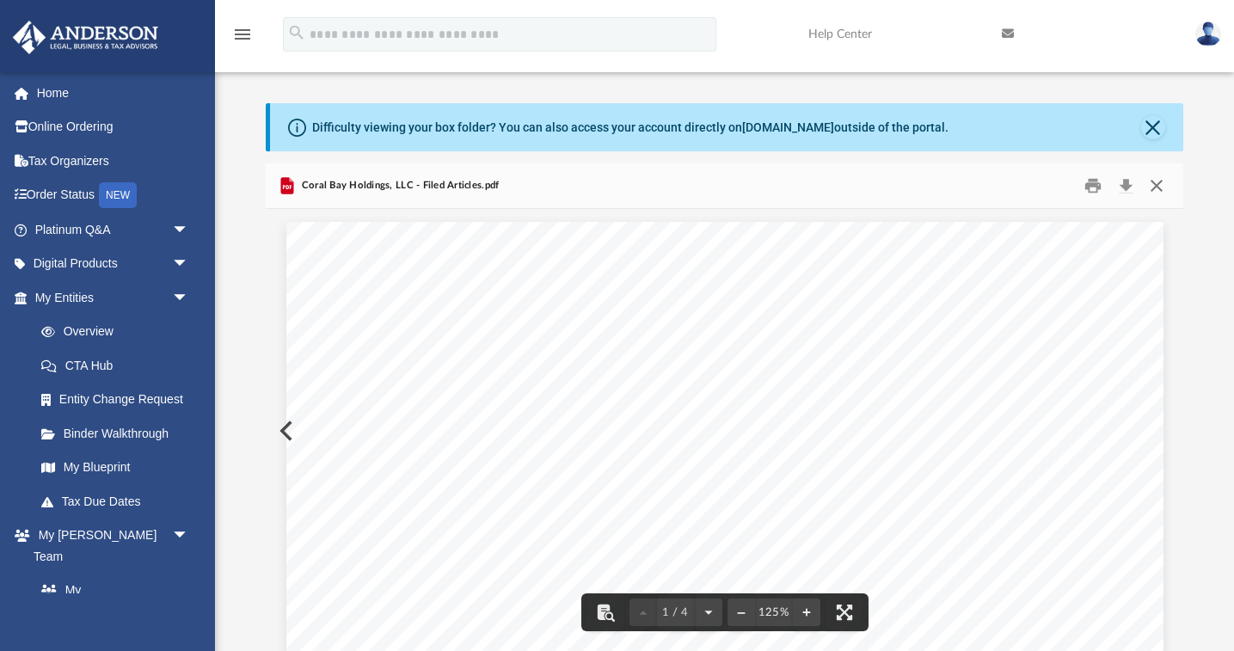
click at [1157, 188] on button "Close" at bounding box center [1155, 186] width 31 height 27
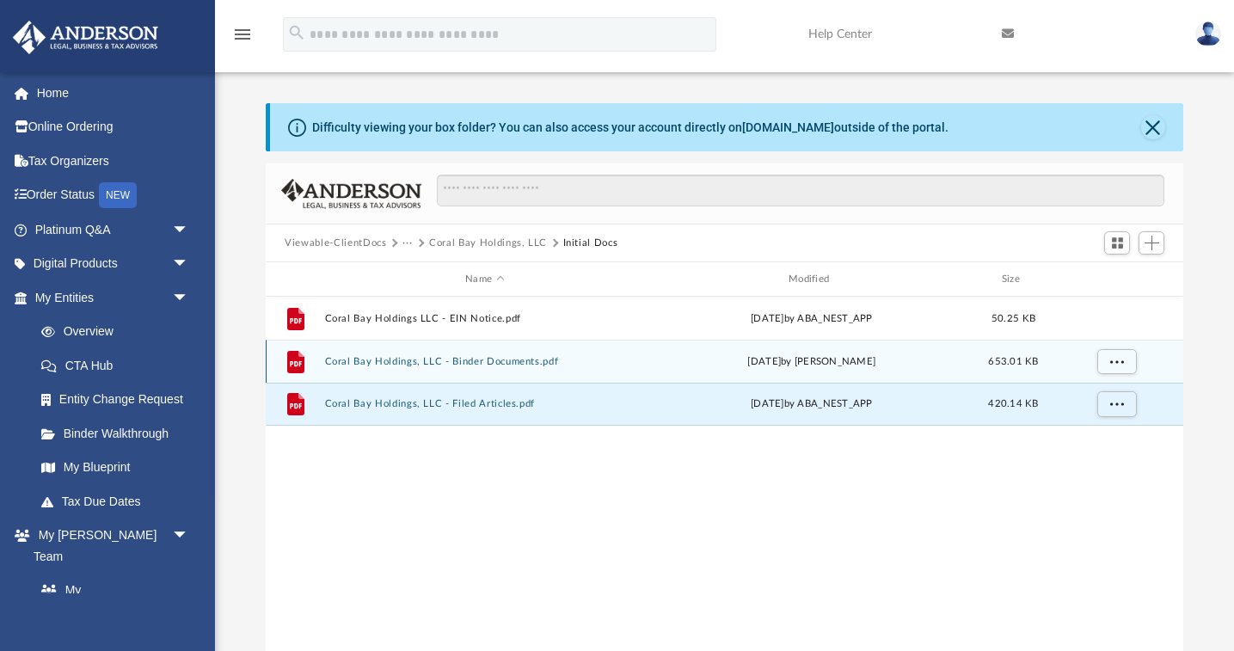
click at [395, 356] on button "Coral Bay Holdings, LLC - Binder Documents.pdf" at bounding box center [485, 361] width 320 height 11
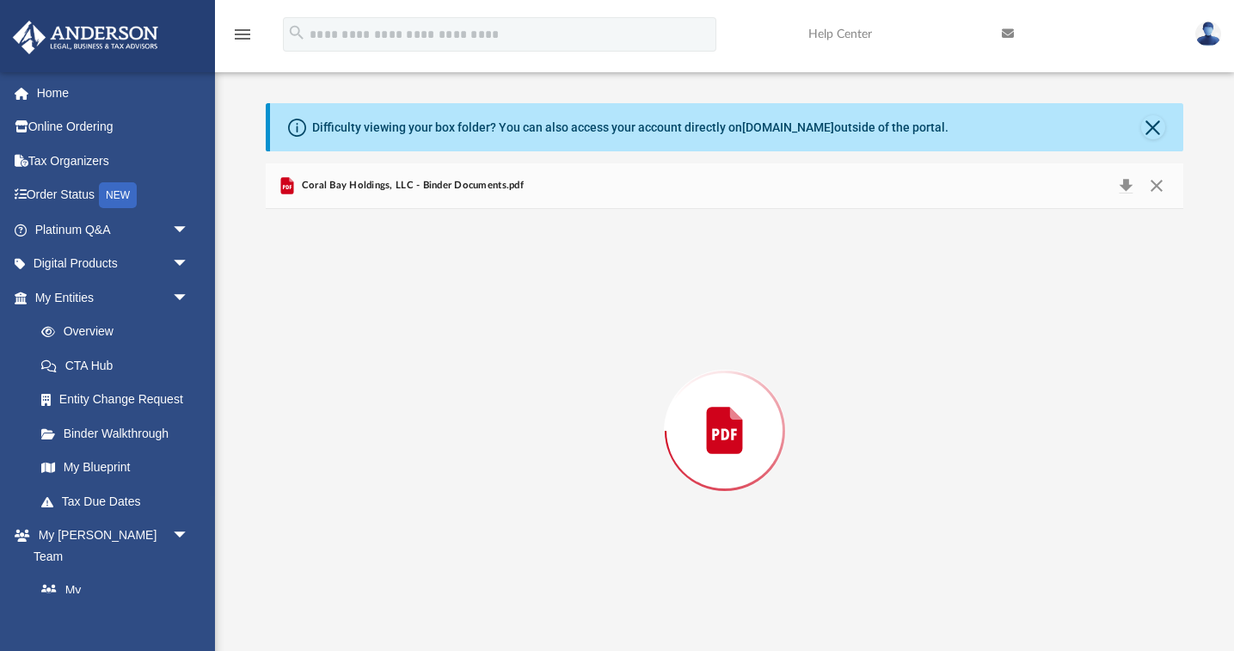
scroll to position [2, 0]
click at [395, 355] on div "Preview" at bounding box center [724, 429] width 917 height 444
click at [1090, 183] on button "Print" at bounding box center [1092, 186] width 34 height 27
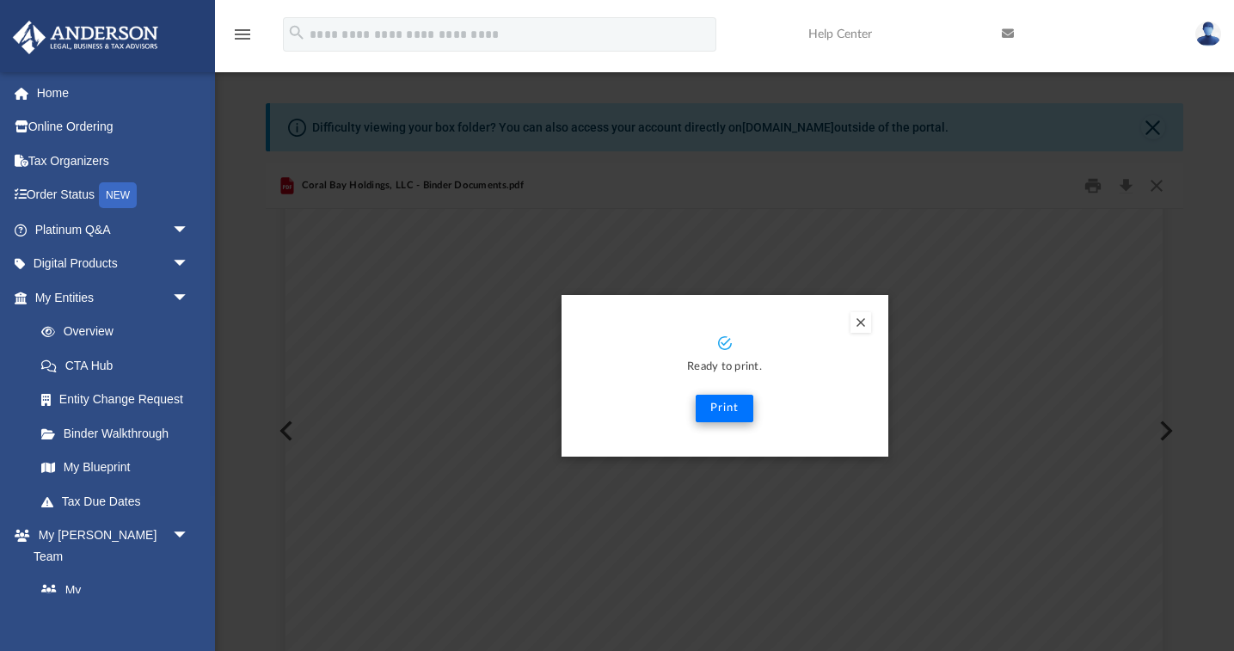
click at [719, 406] on button "Print" at bounding box center [724, 409] width 58 height 28
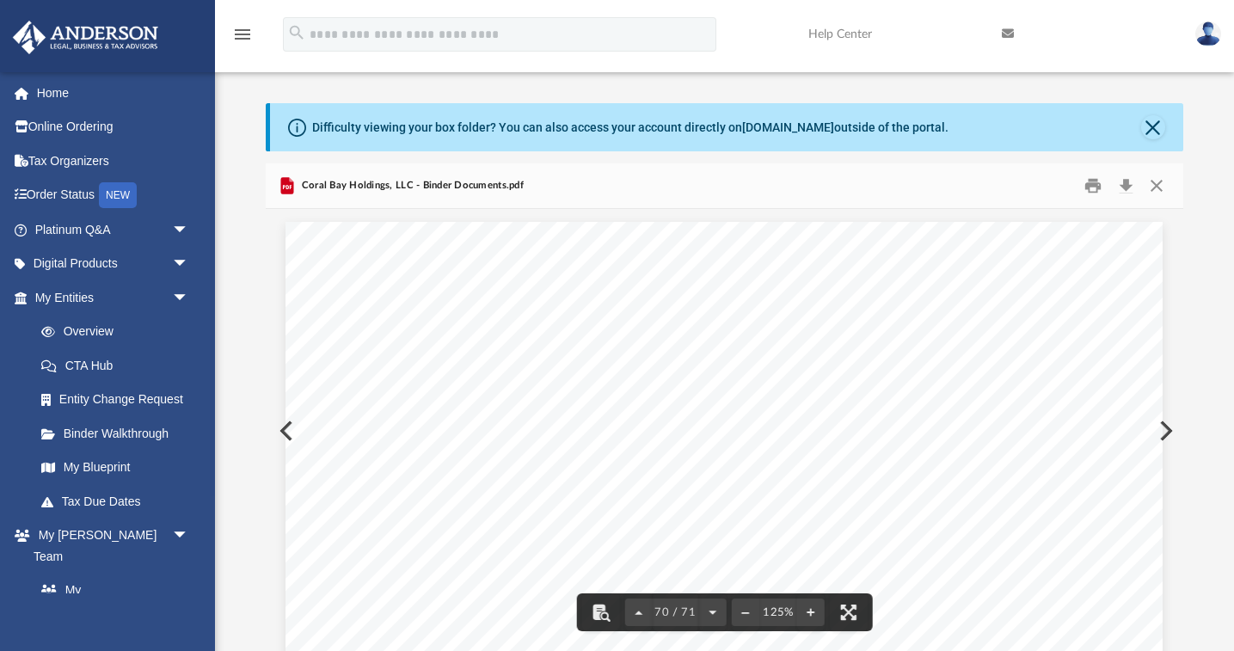
scroll to position [0, 0]
click at [1153, 181] on button "Close" at bounding box center [1155, 186] width 31 height 27
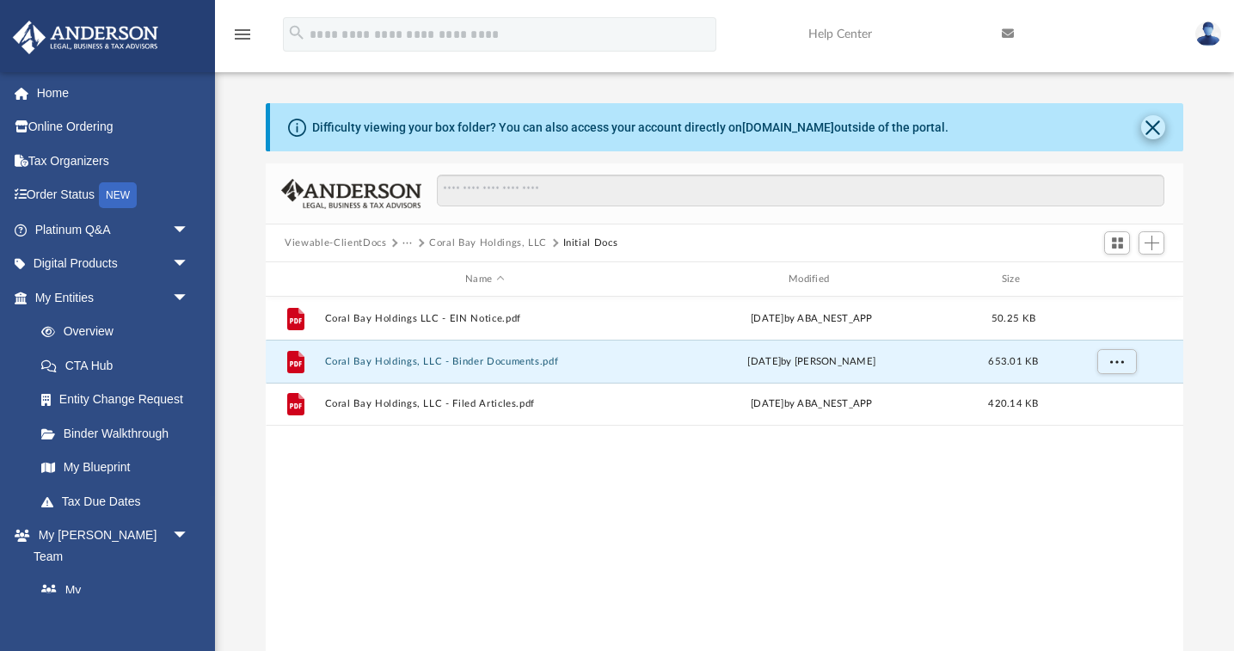
click at [1156, 123] on button "Close" at bounding box center [1153, 127] width 24 height 24
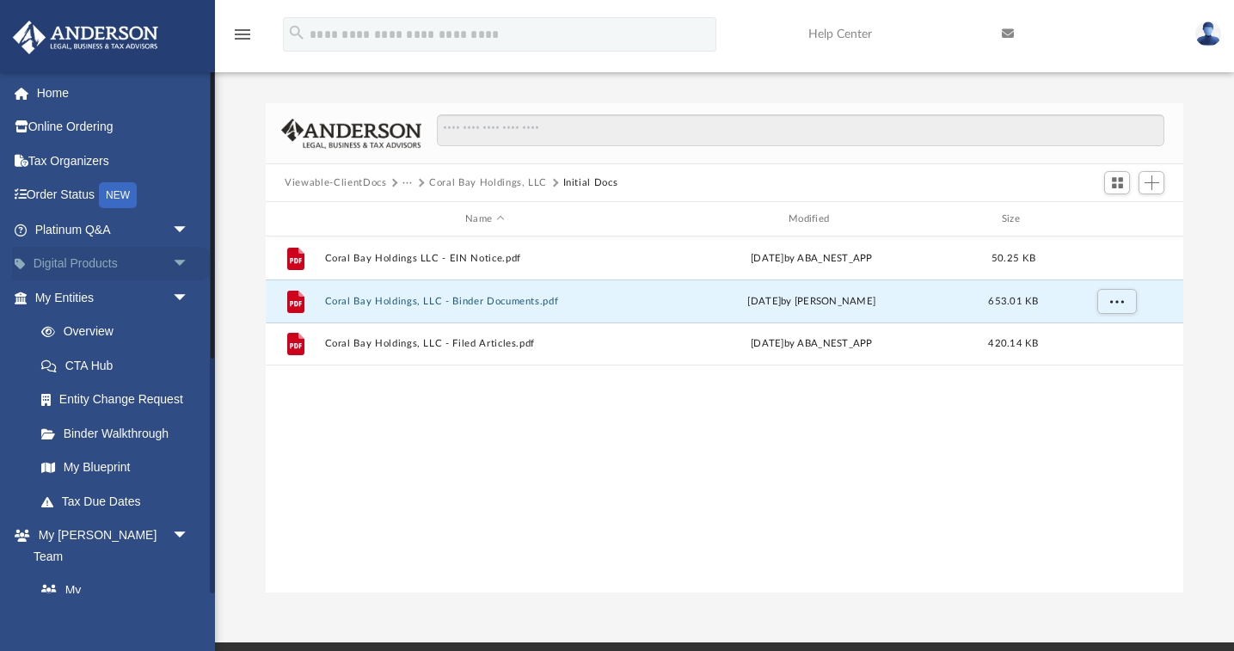
click at [181, 253] on span "arrow_drop_down" at bounding box center [189, 264] width 34 height 35
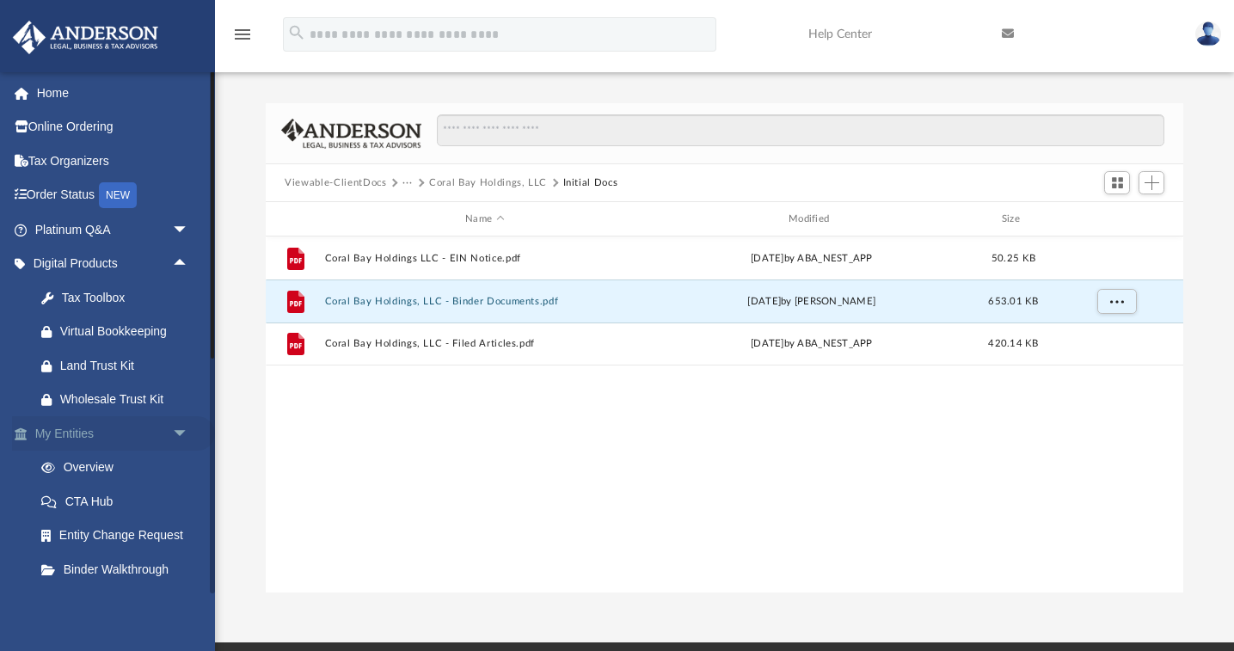
click at [175, 423] on span "arrow_drop_down" at bounding box center [189, 433] width 34 height 35
click at [176, 427] on span "arrow_drop_up" at bounding box center [189, 433] width 34 height 35
click at [245, 309] on div "Difficulty viewing your box folder? You can also access your account directly o…" at bounding box center [724, 347] width 1019 height 489
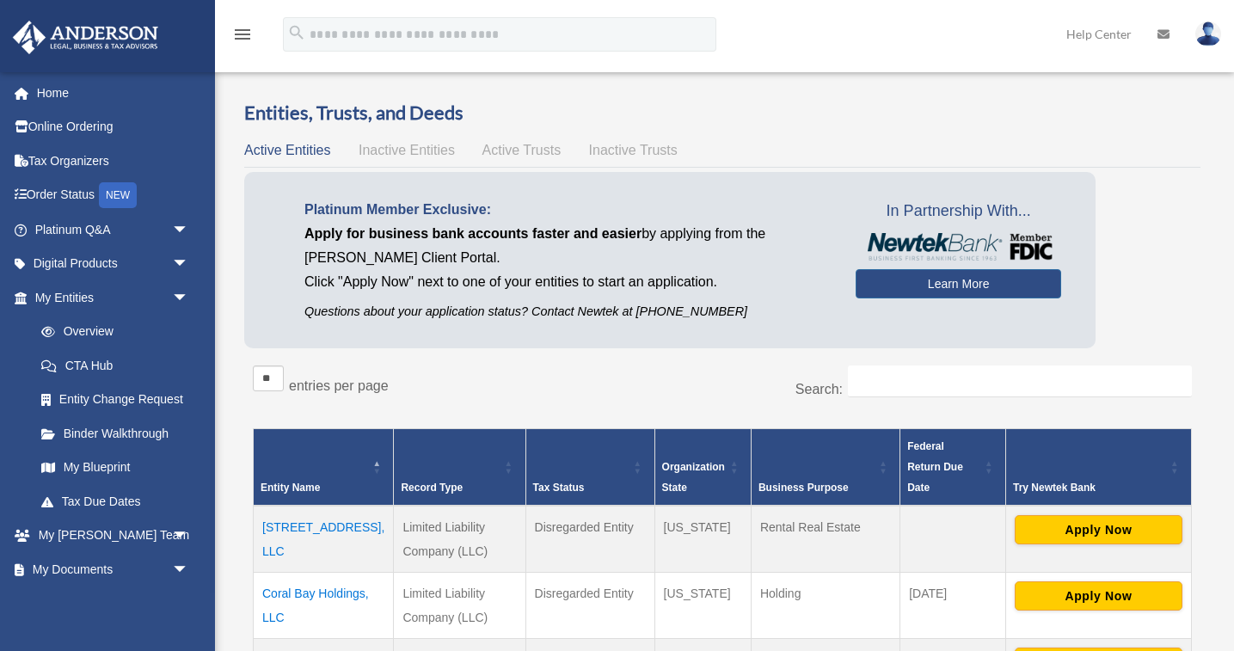
scroll to position [180, 0]
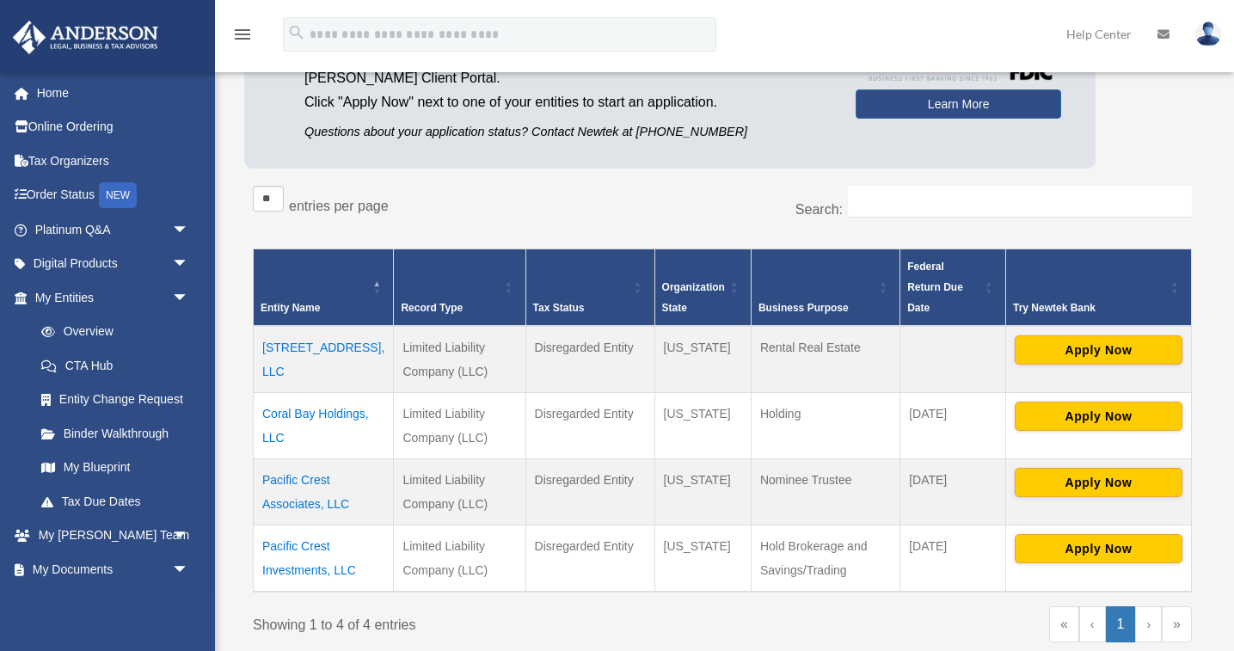
click at [311, 326] on td "[STREET_ADDRESS], LLC" at bounding box center [324, 359] width 140 height 67
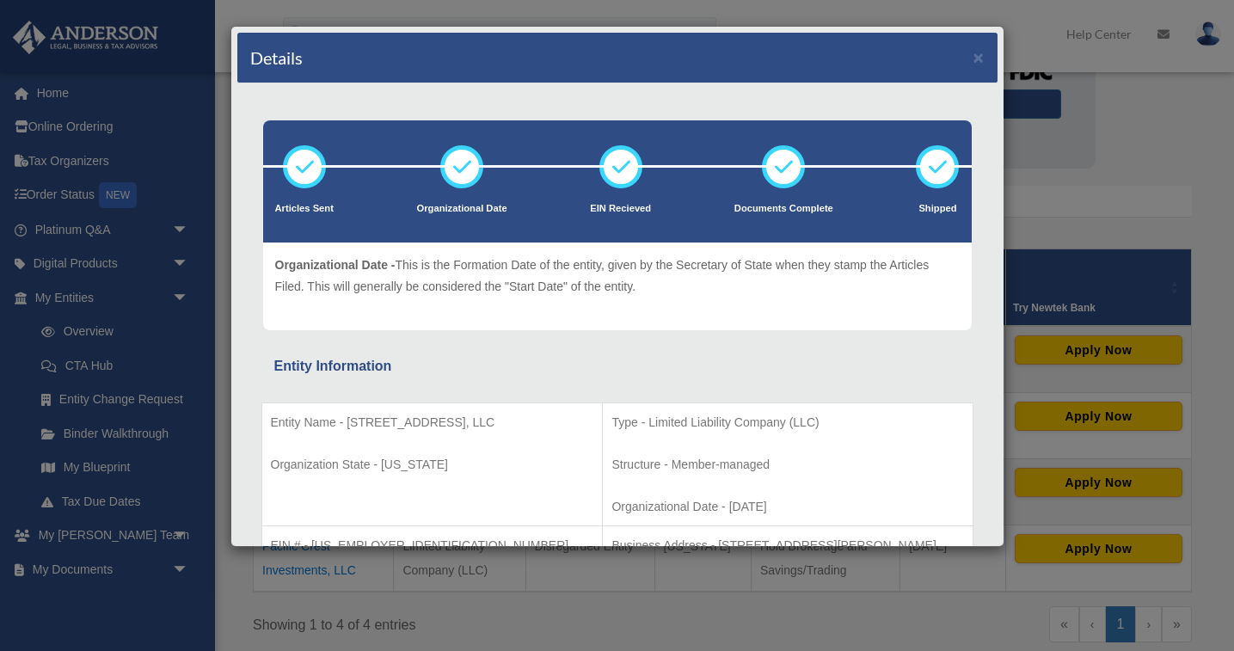
scroll to position [0, 0]
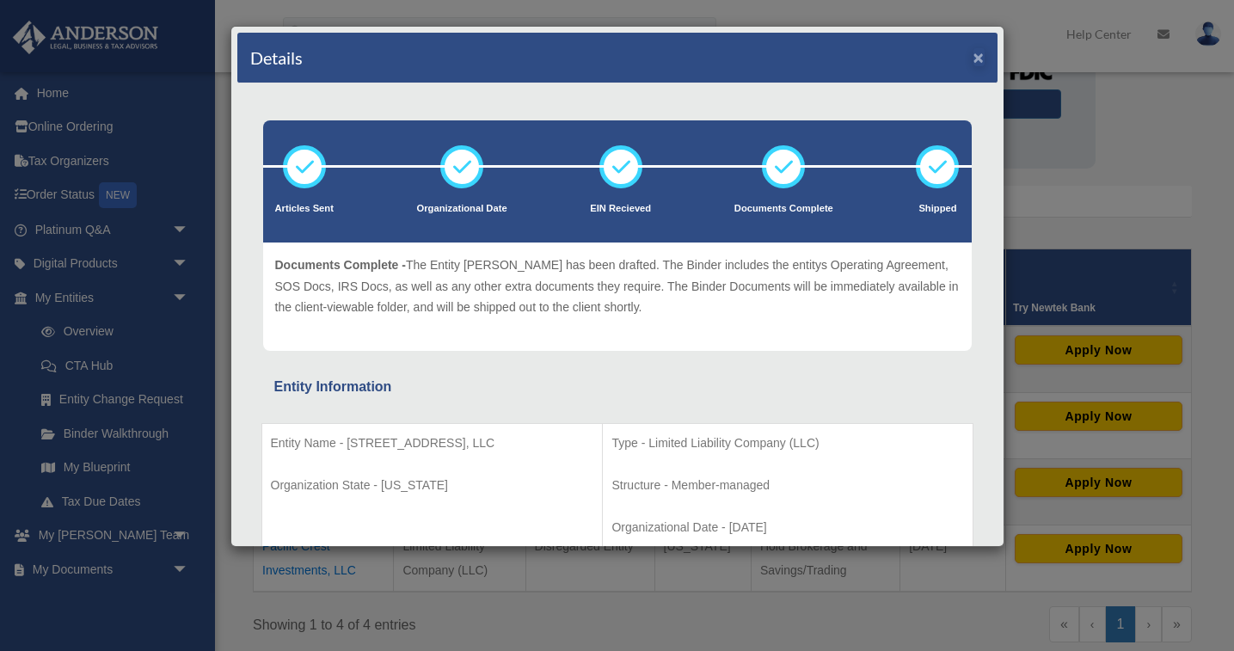
click at [978, 60] on button "×" at bounding box center [978, 57] width 11 height 18
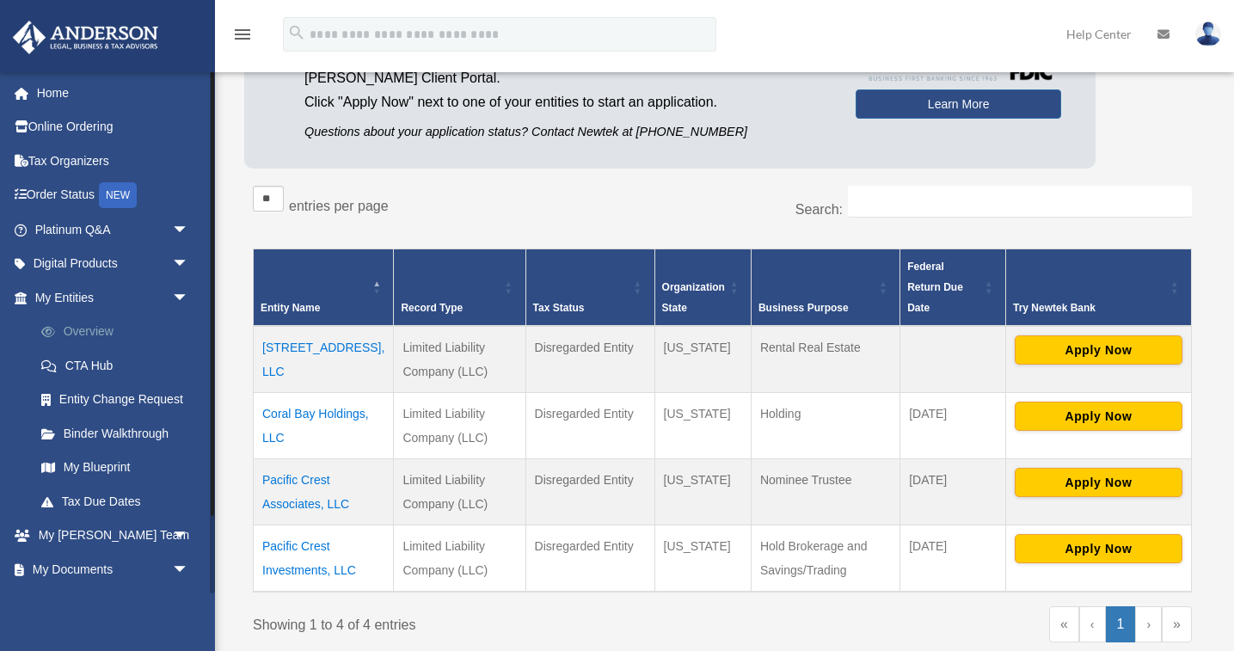
click at [96, 327] on link "Overview" at bounding box center [119, 332] width 191 height 34
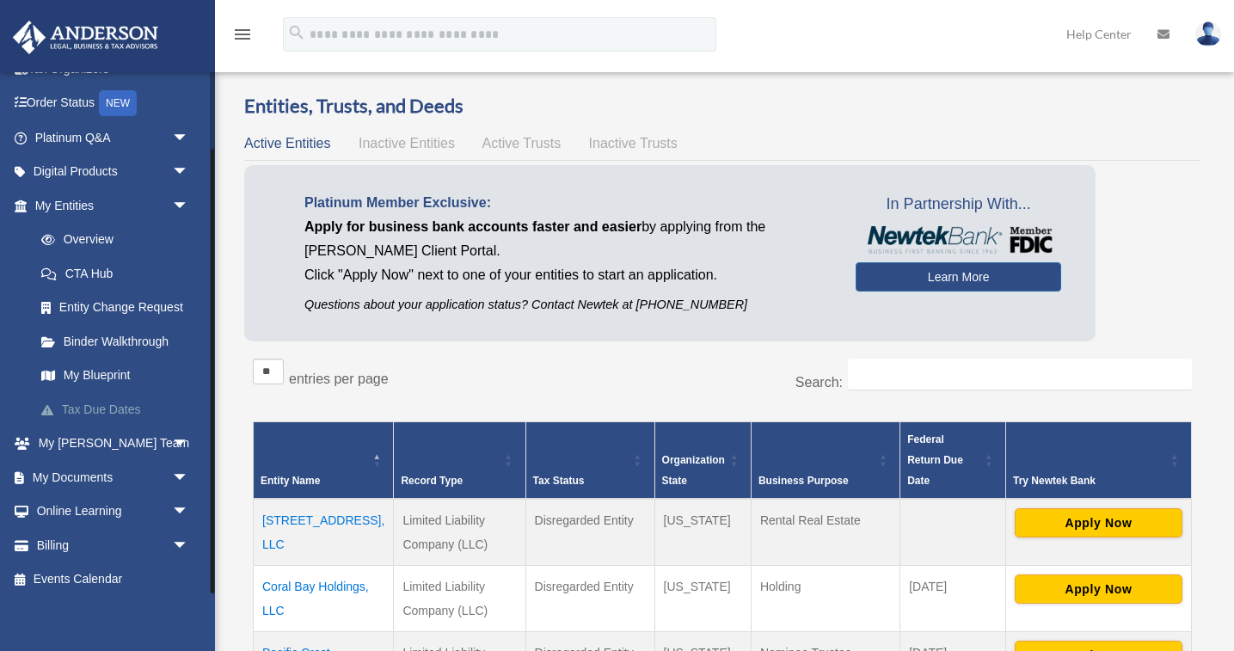
scroll to position [91, 0]
click at [172, 475] on span "arrow_drop_down" at bounding box center [189, 478] width 34 height 35
click at [70, 501] on link "Box" at bounding box center [119, 512] width 191 height 34
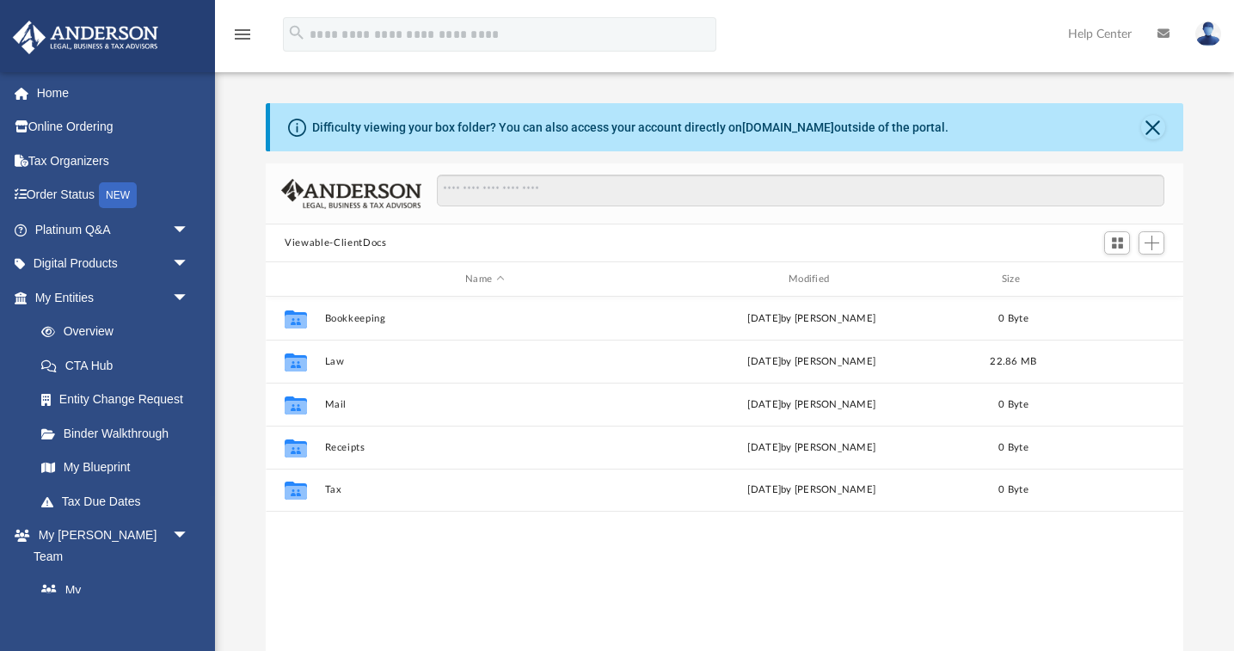
scroll to position [1, 1]
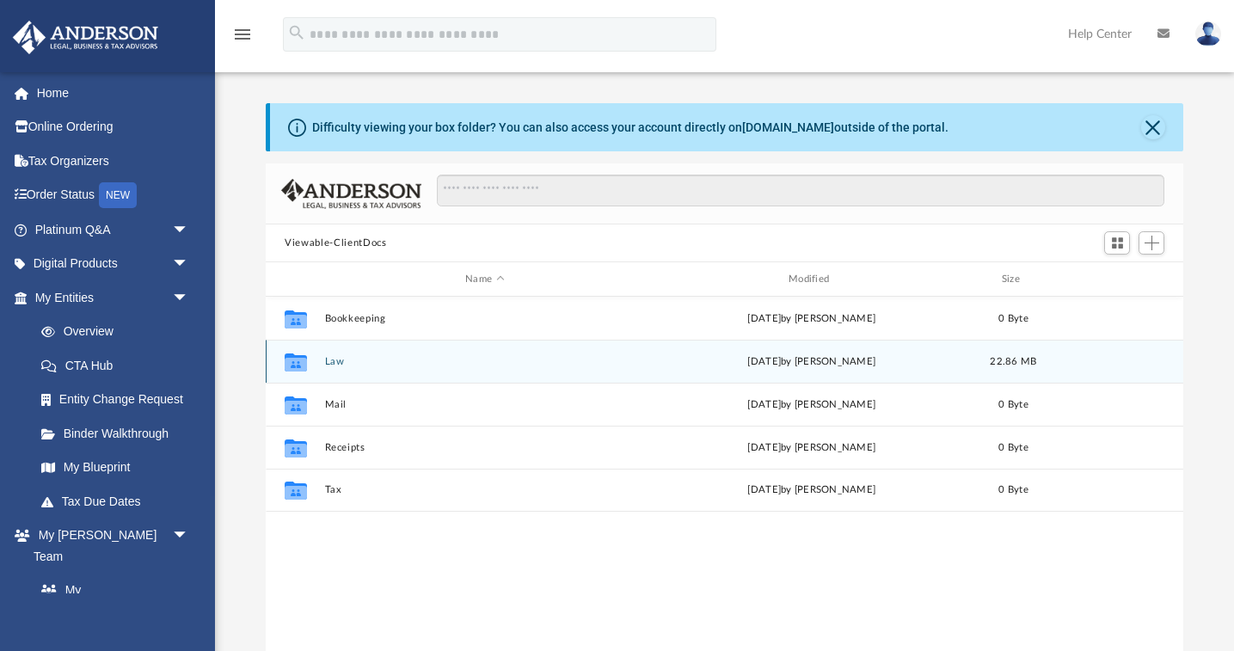
click at [303, 361] on icon "grid" at bounding box center [296, 364] width 22 height 14
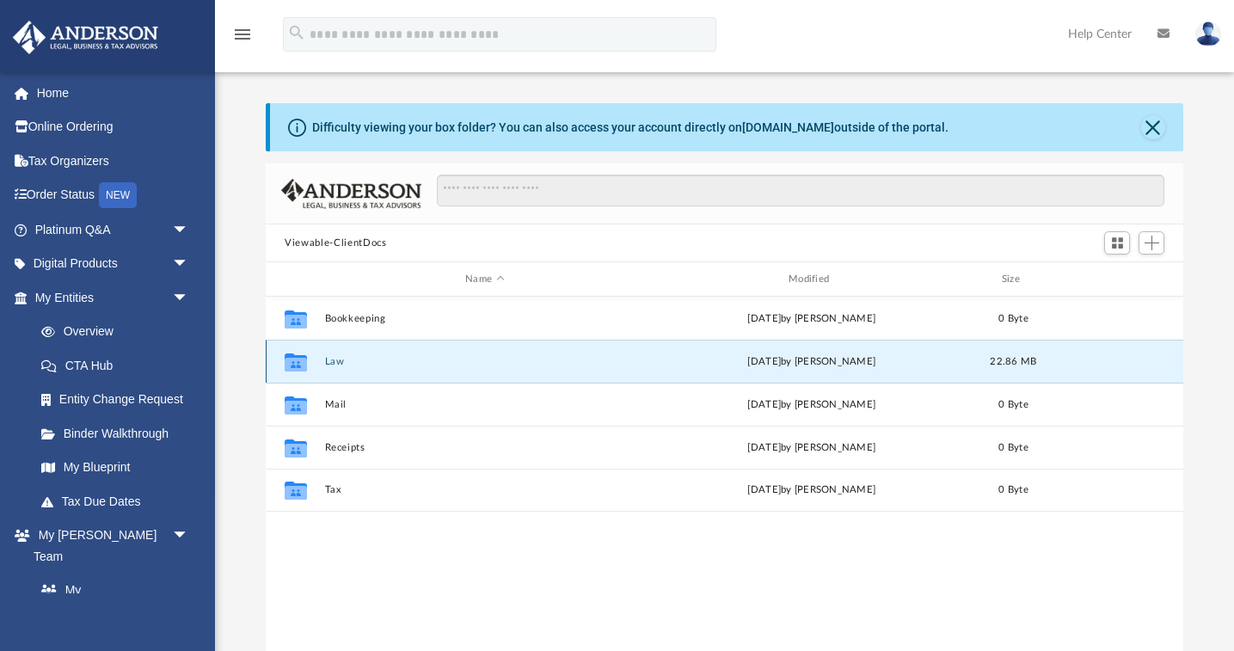
click at [303, 361] on icon "grid" at bounding box center [296, 364] width 22 height 14
click at [336, 363] on button "Law" at bounding box center [485, 361] width 320 height 11
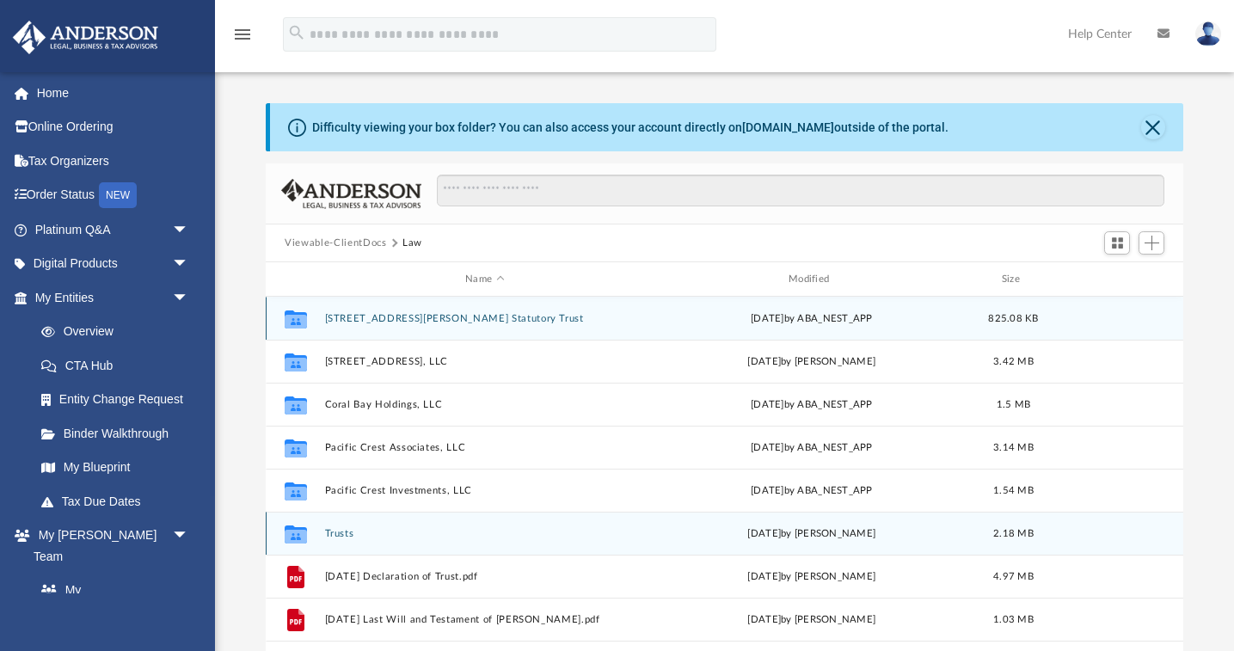
scroll to position [0, 0]
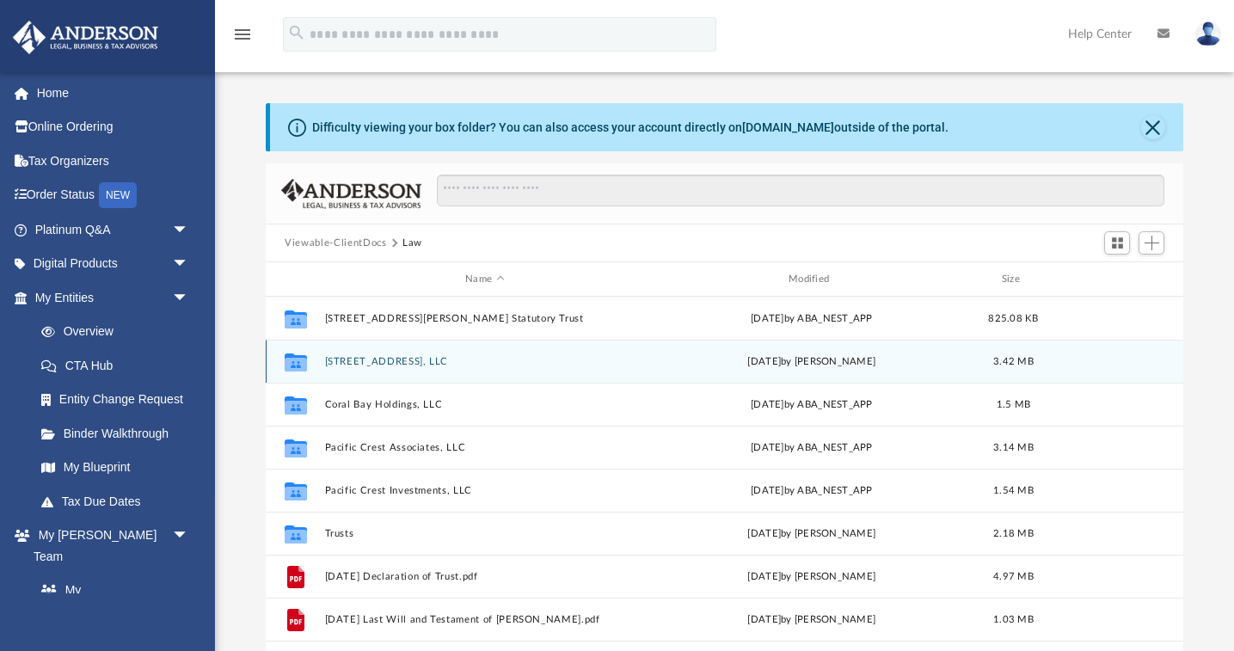
click at [372, 362] on button "[STREET_ADDRESS], LLC" at bounding box center [485, 361] width 320 height 11
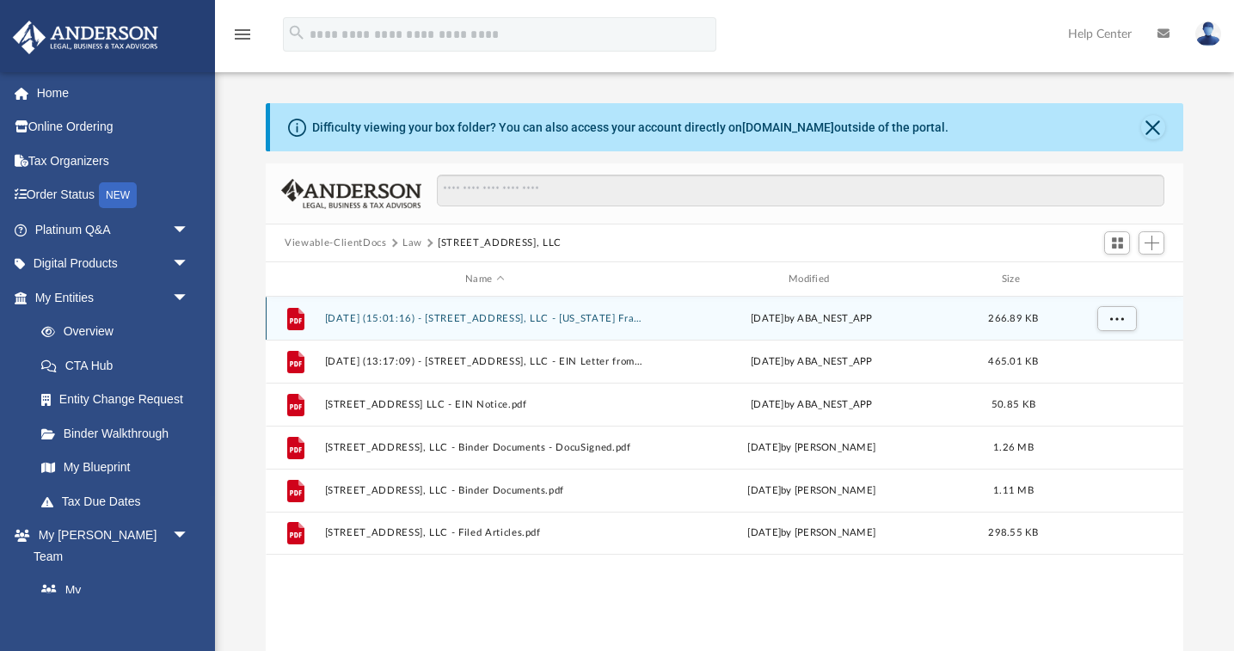
click at [489, 320] on button "2025.07.01 (15:01:16) - 3325 Saratoga Blvd., LLC - Texas Franchise from Texas C…" at bounding box center [485, 318] width 320 height 11
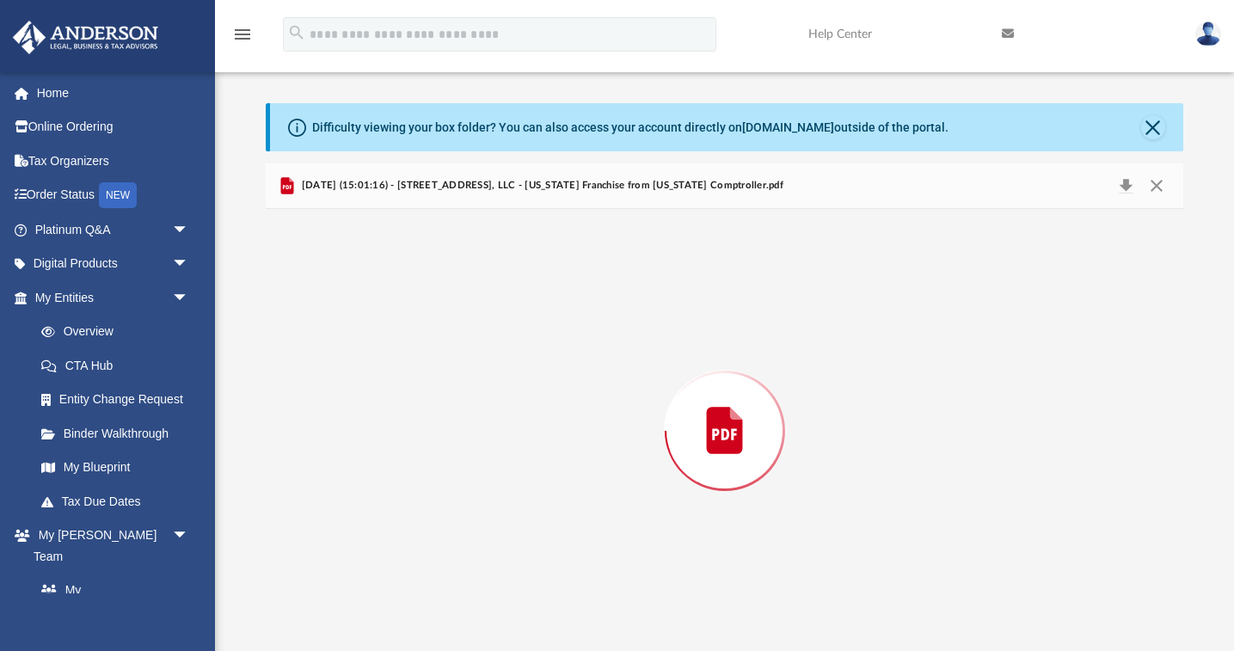
click at [489, 320] on div "Preview" at bounding box center [724, 431] width 917 height 444
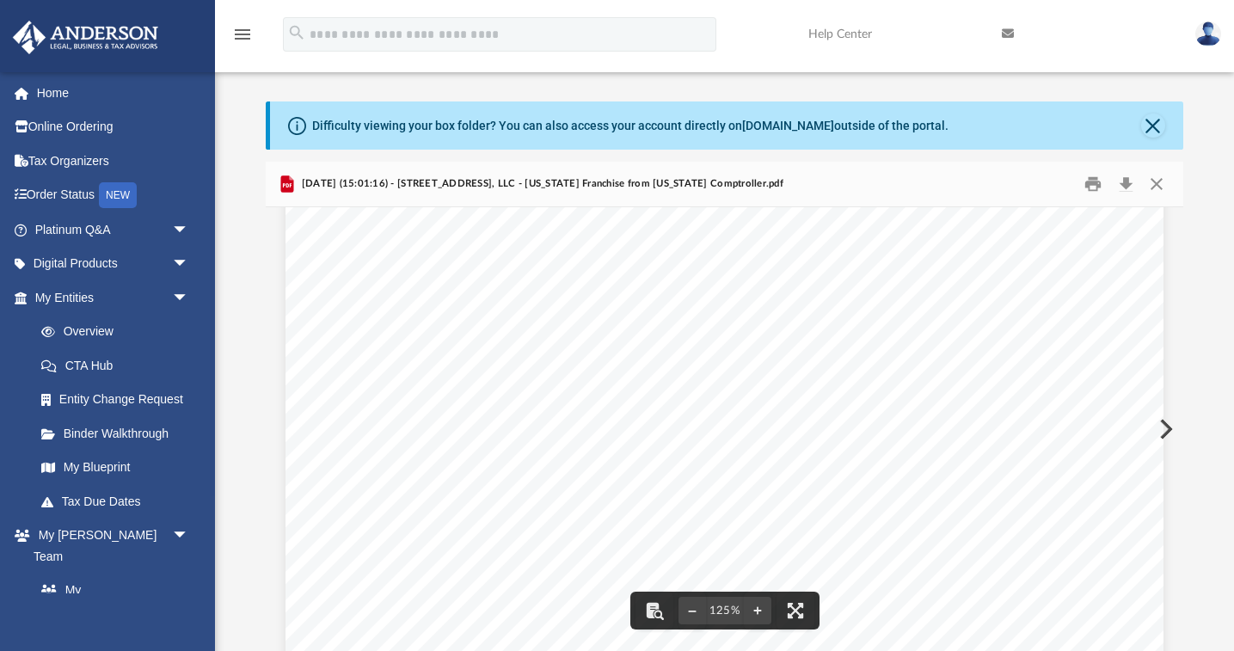
scroll to position [491, 0]
click at [1090, 177] on button "Print" at bounding box center [1092, 184] width 34 height 27
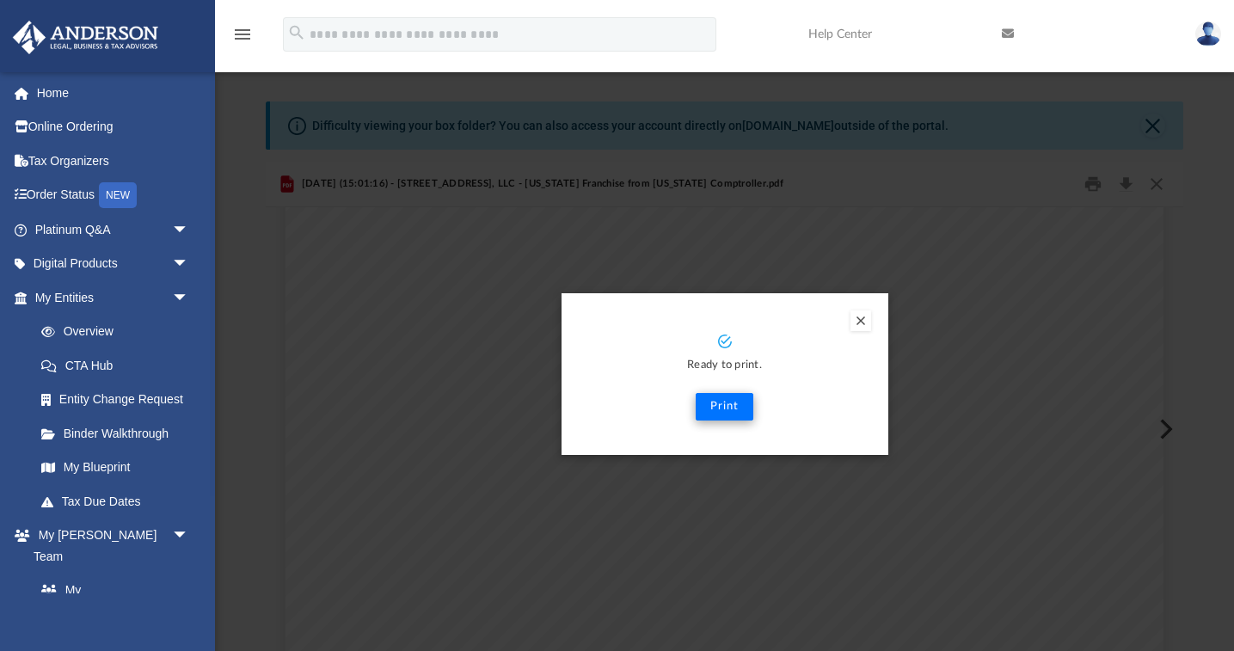
click at [714, 406] on button "Print" at bounding box center [724, 407] width 58 height 28
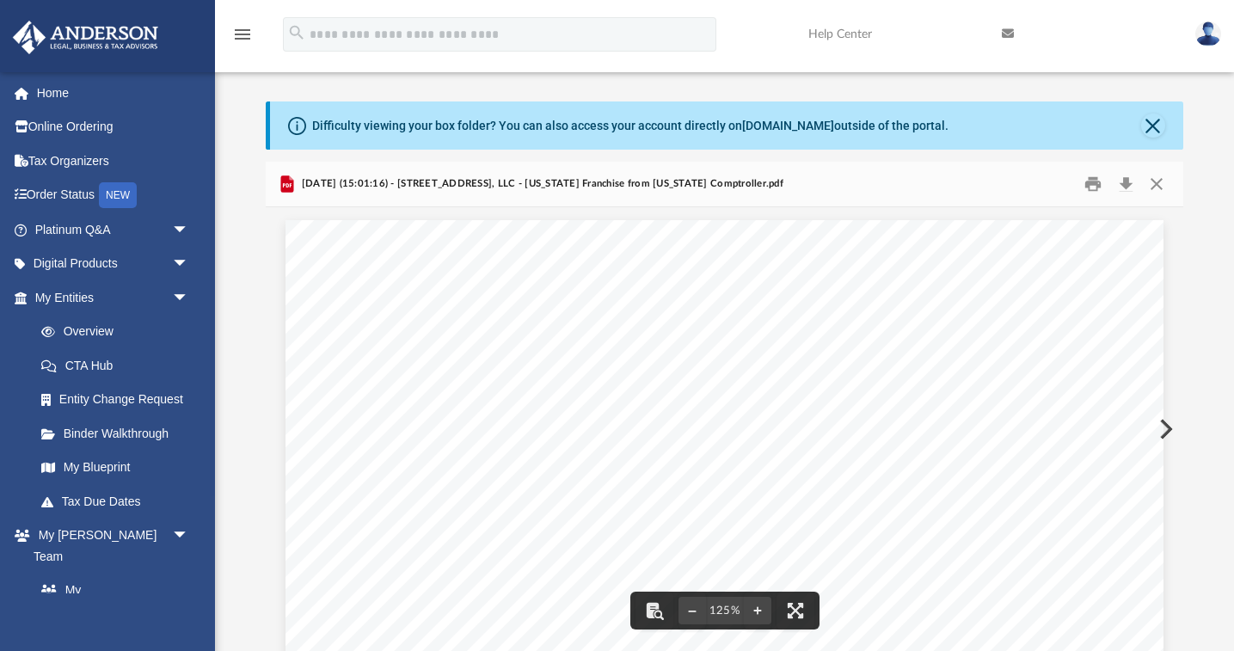
scroll to position [0, 0]
click at [1154, 179] on button "Close" at bounding box center [1155, 184] width 31 height 27
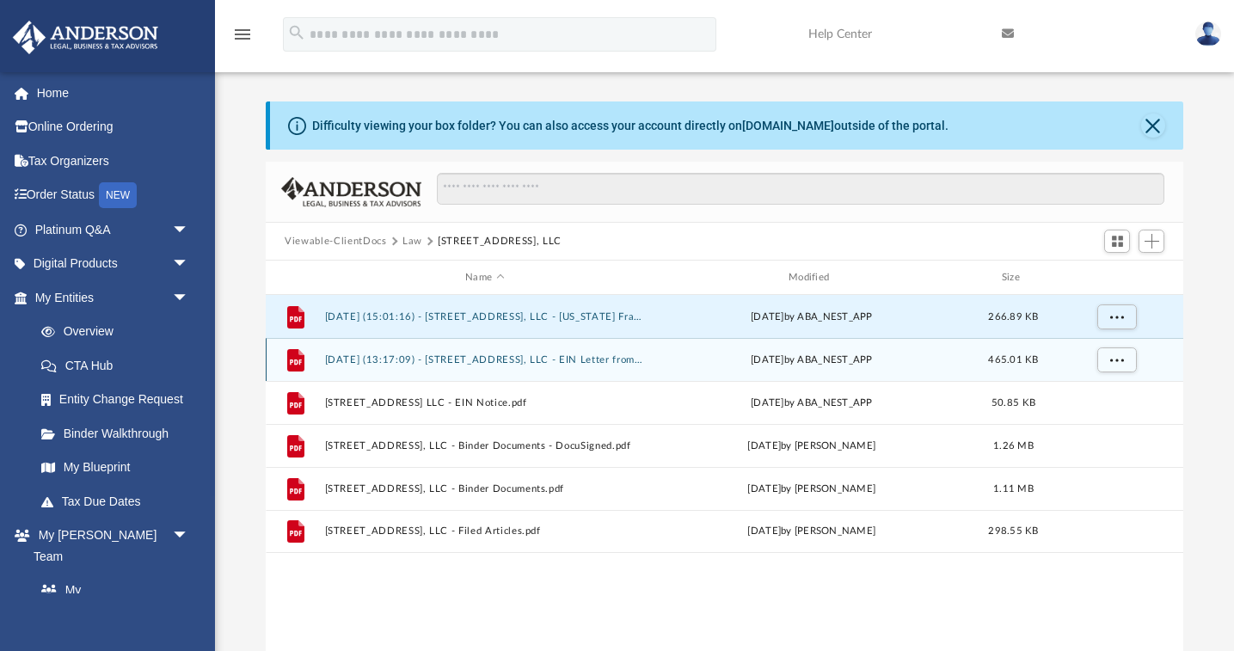
click at [437, 356] on button "2025.07.09 (13:17:09) - 3325 Saratoga Blvd., LLC - EIN Letter from IRS.pdf" at bounding box center [485, 359] width 320 height 11
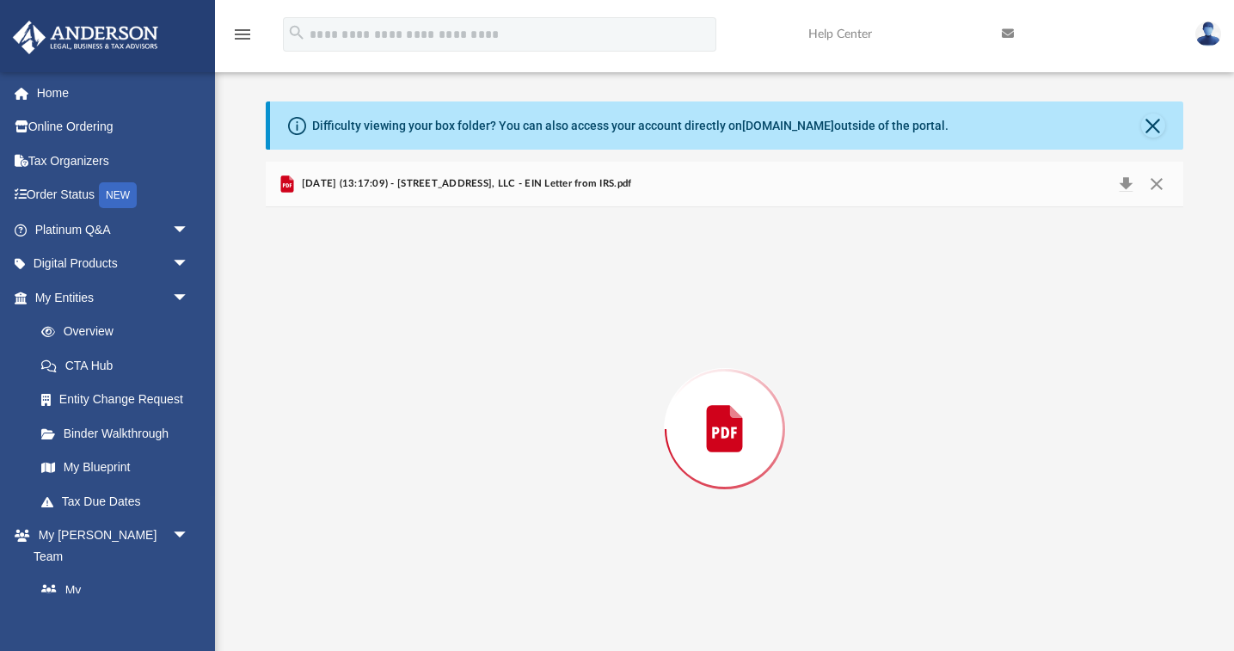
click at [437, 356] on div "Preview" at bounding box center [724, 429] width 917 height 444
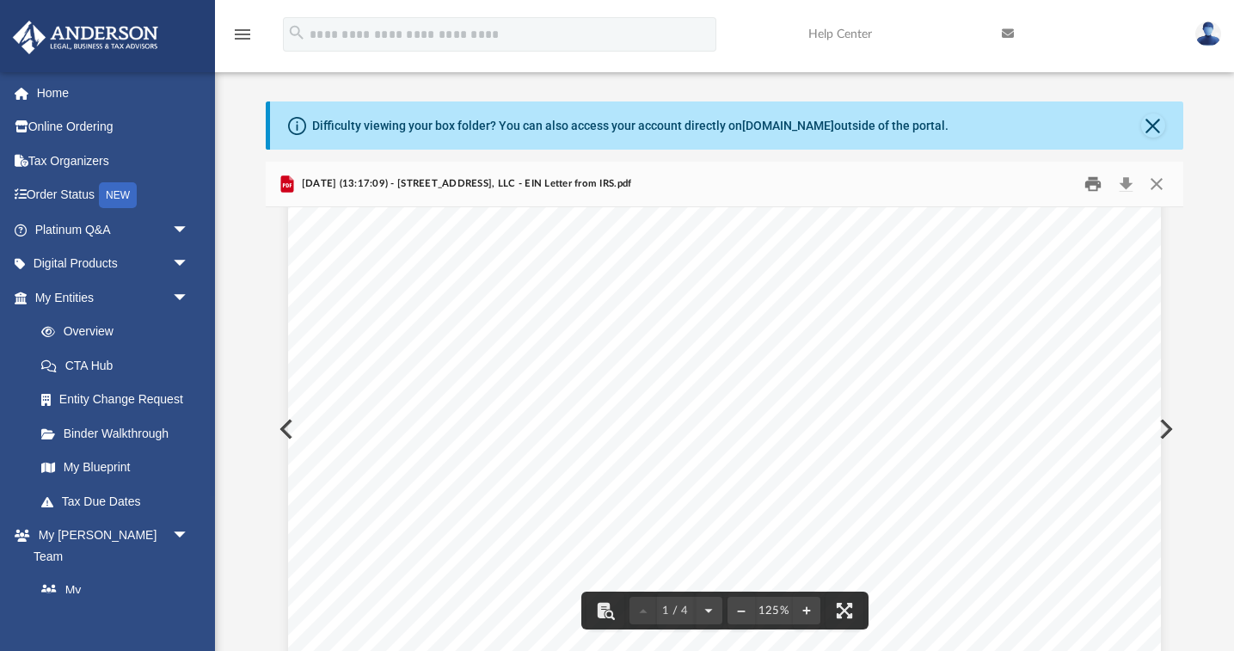
click at [1089, 182] on button "Print" at bounding box center [1092, 184] width 34 height 27
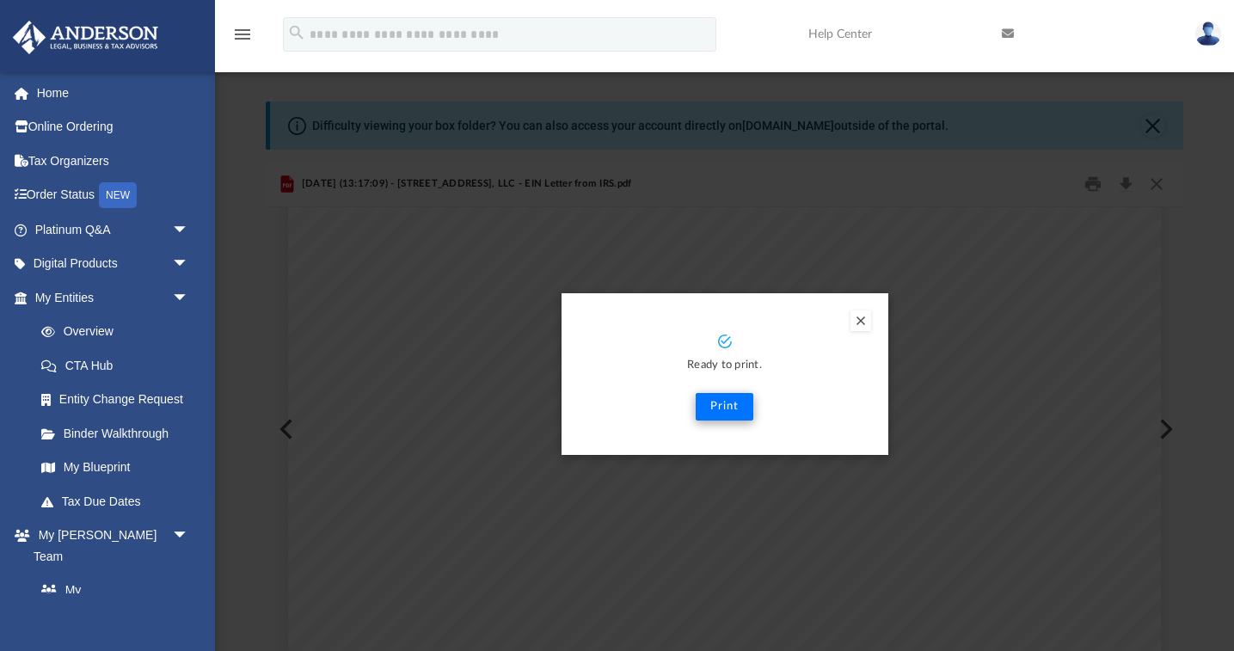
click at [720, 408] on button "Print" at bounding box center [724, 407] width 58 height 28
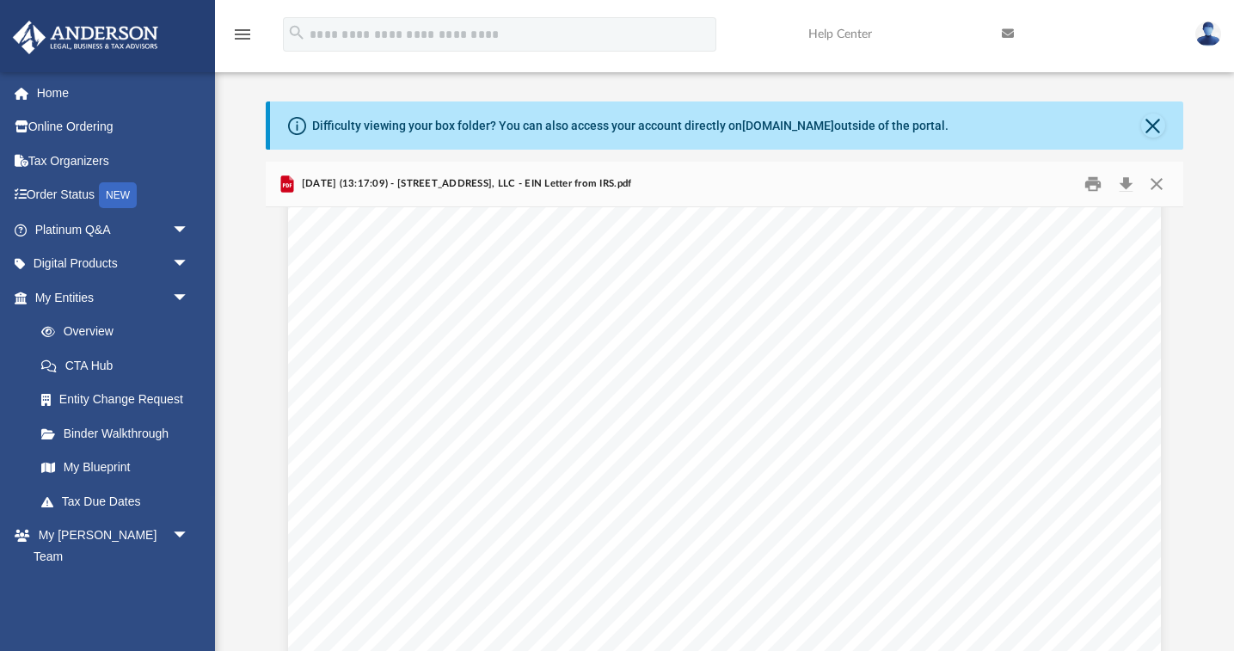
scroll to position [0, 0]
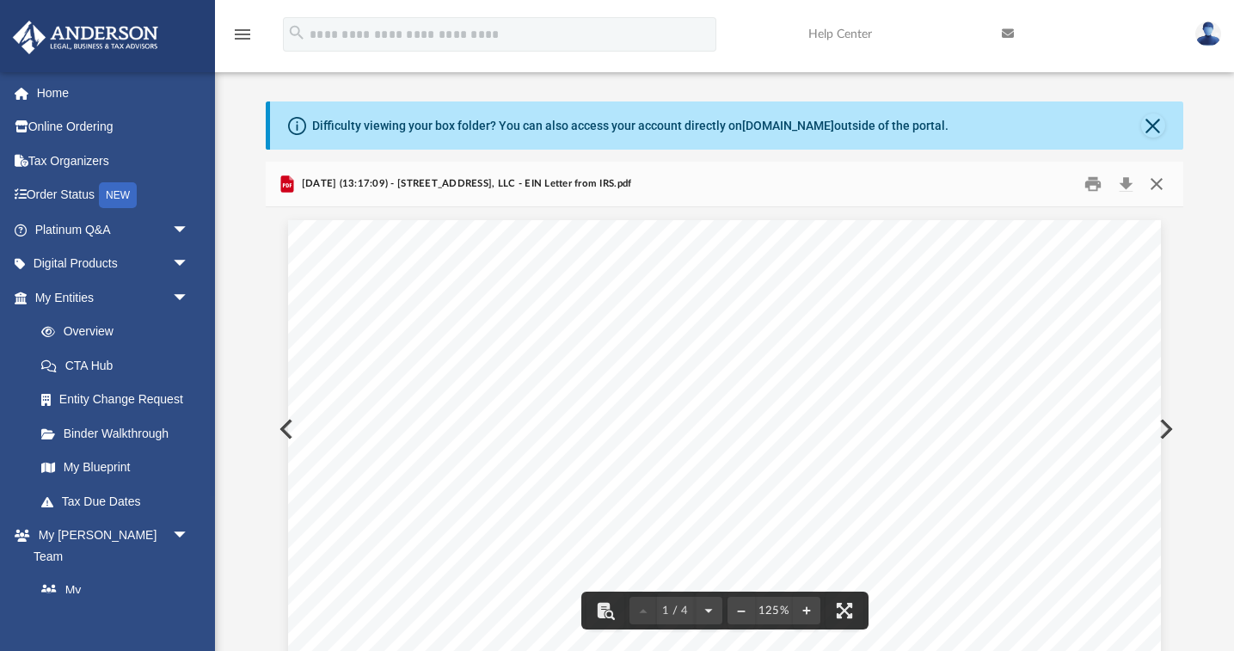
click at [1156, 183] on button "Close" at bounding box center [1155, 184] width 31 height 27
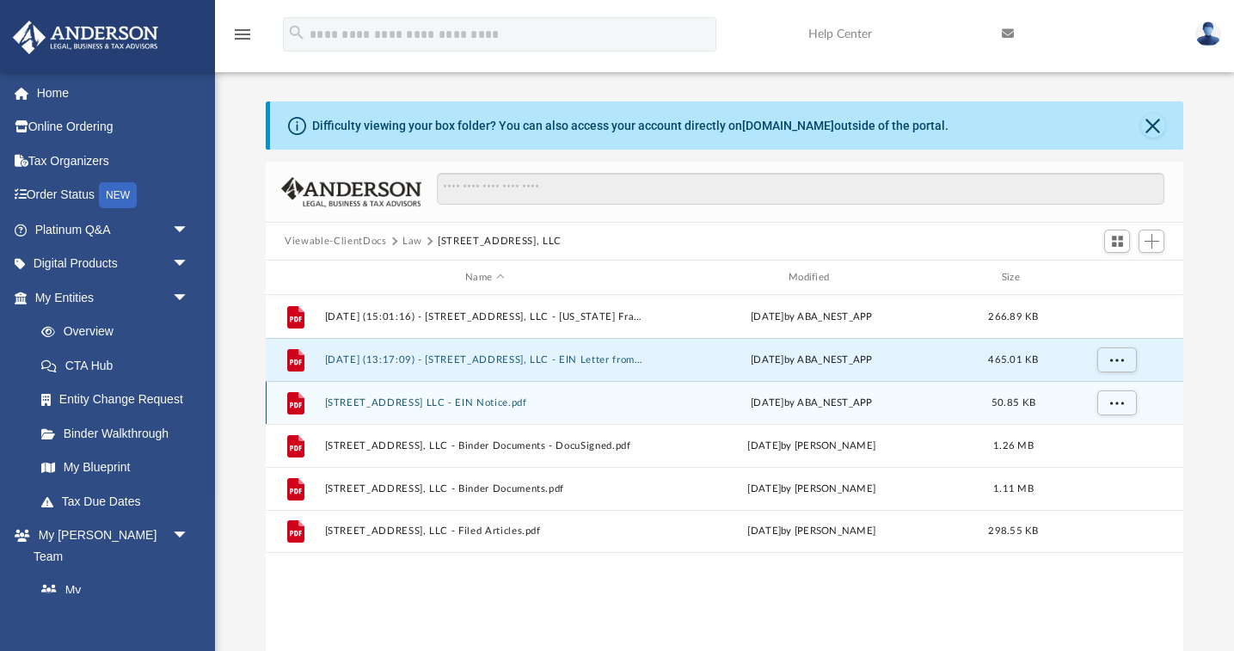
click at [430, 399] on button "3325 Saratoga Blvd LLC - EIN Notice.pdf" at bounding box center [485, 402] width 320 height 11
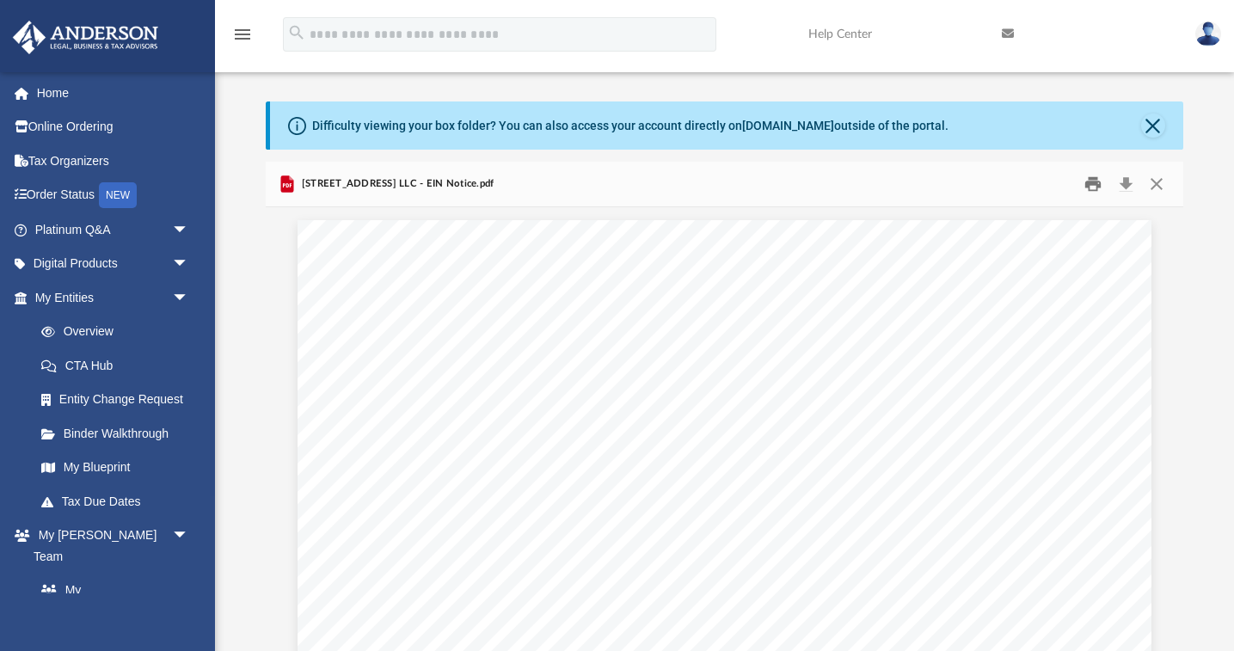
click at [1094, 179] on button "Print" at bounding box center [1092, 184] width 34 height 27
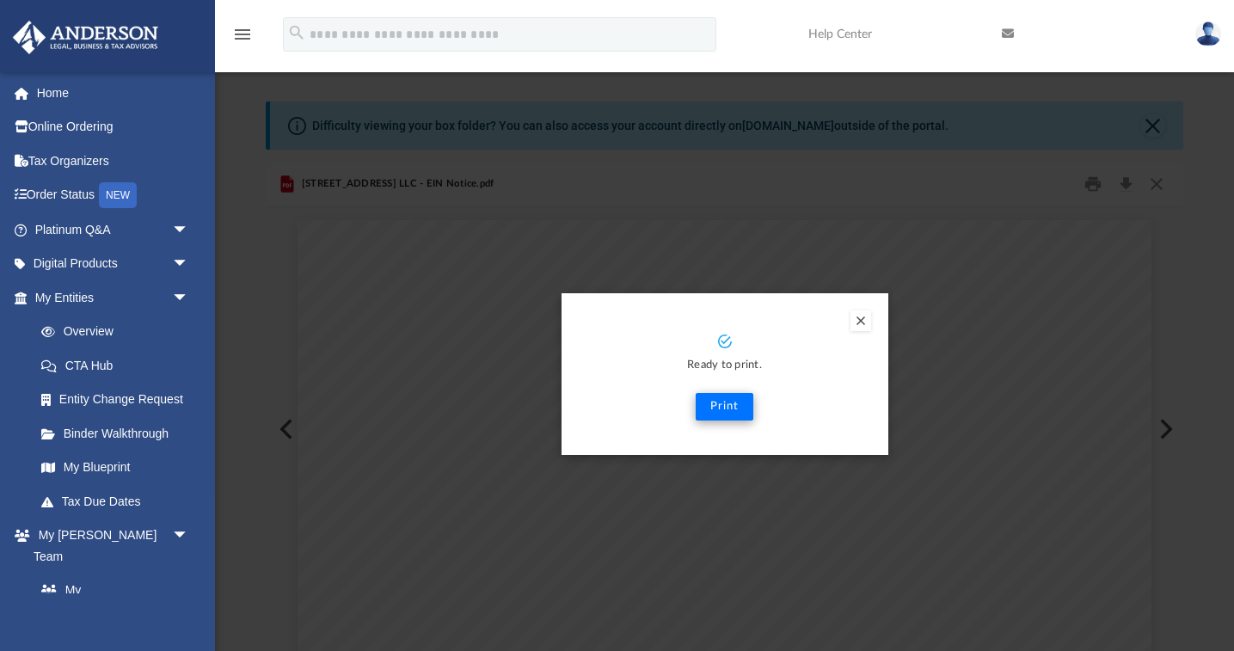
click at [723, 402] on button "Print" at bounding box center [724, 407] width 58 height 28
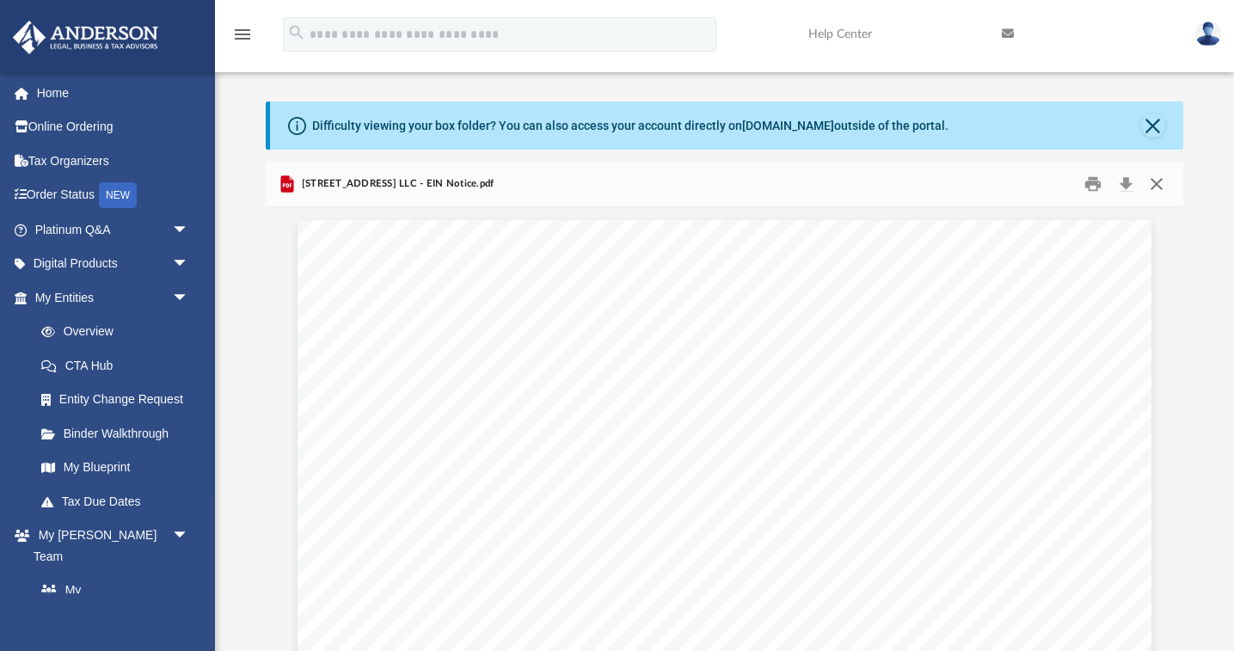
click at [1155, 187] on button "Close" at bounding box center [1155, 184] width 31 height 27
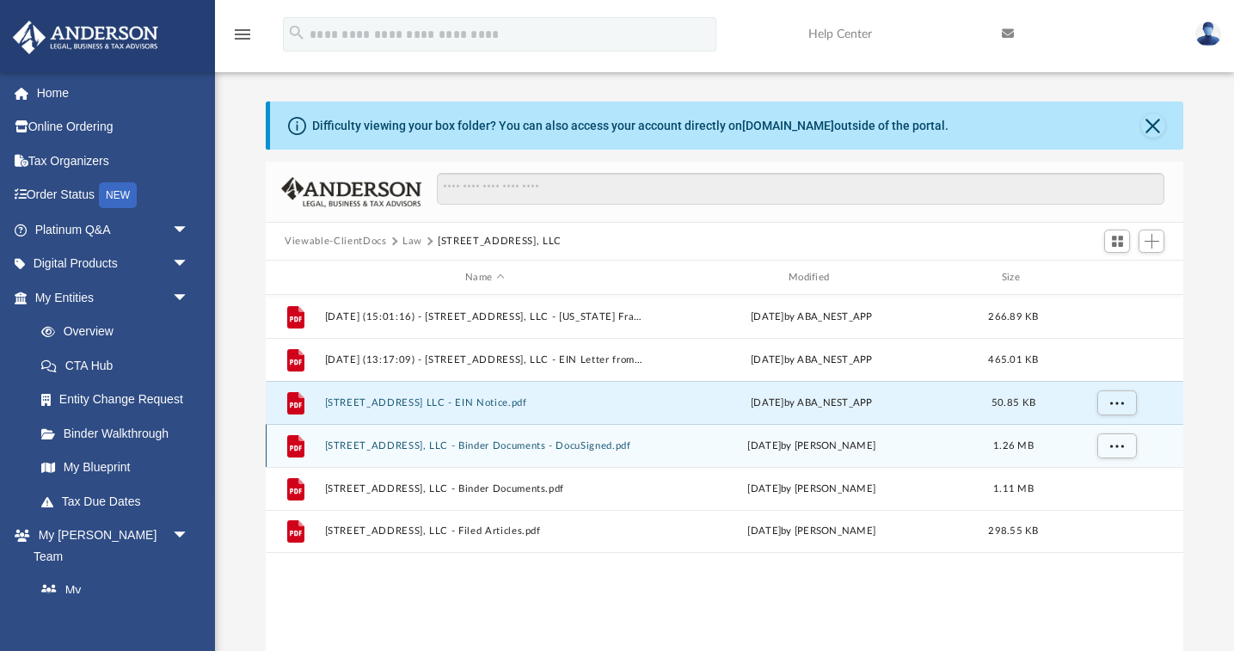
click at [450, 442] on button "3325 Saratoga Blvd., LLC - Binder Documents - DocuSigned.pdf" at bounding box center [485, 445] width 320 height 11
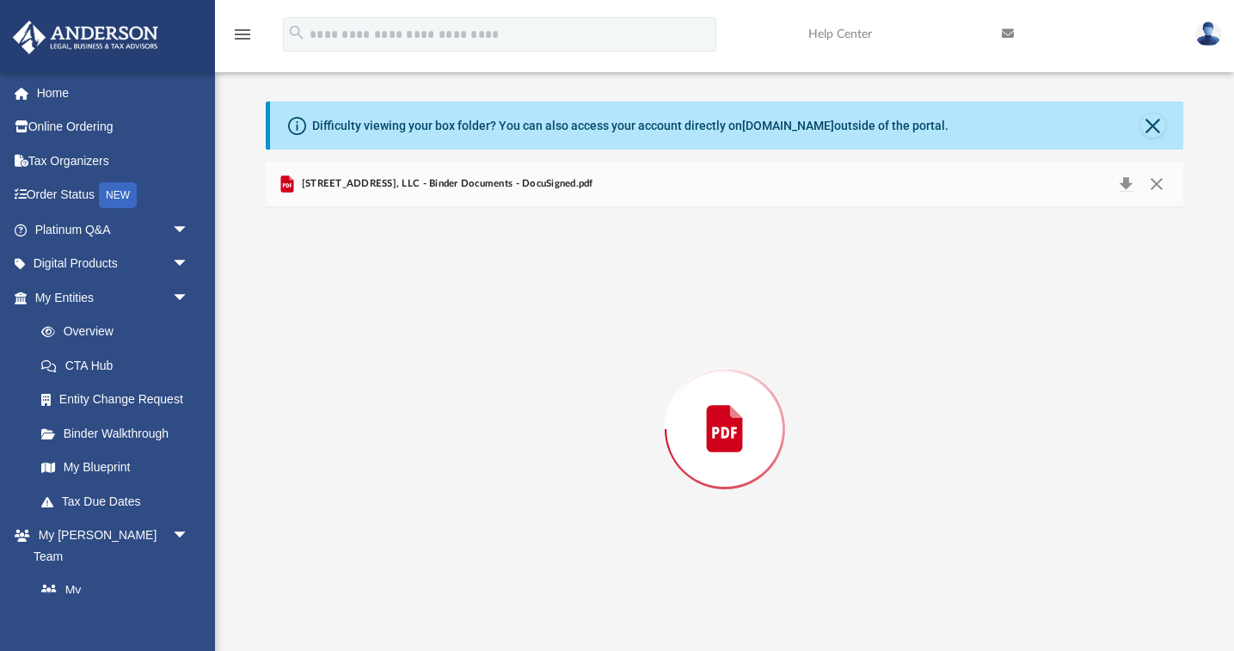
click at [450, 442] on div "Preview" at bounding box center [724, 429] width 917 height 444
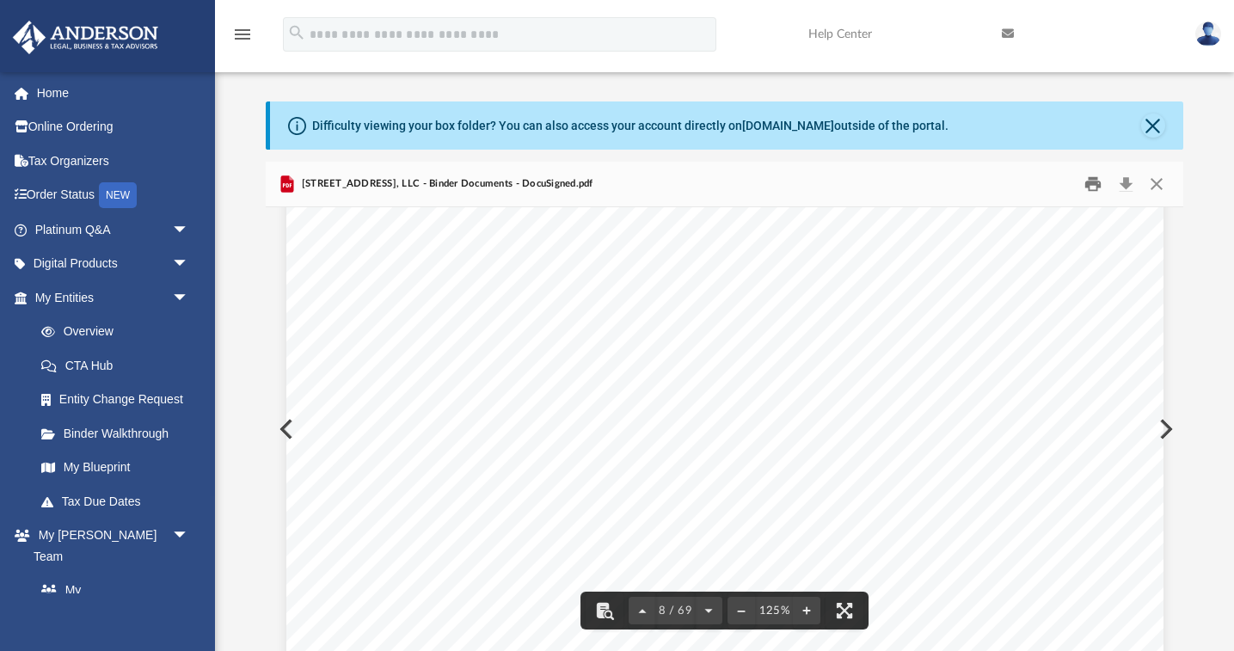
click at [1092, 184] on button "Print" at bounding box center [1092, 184] width 34 height 27
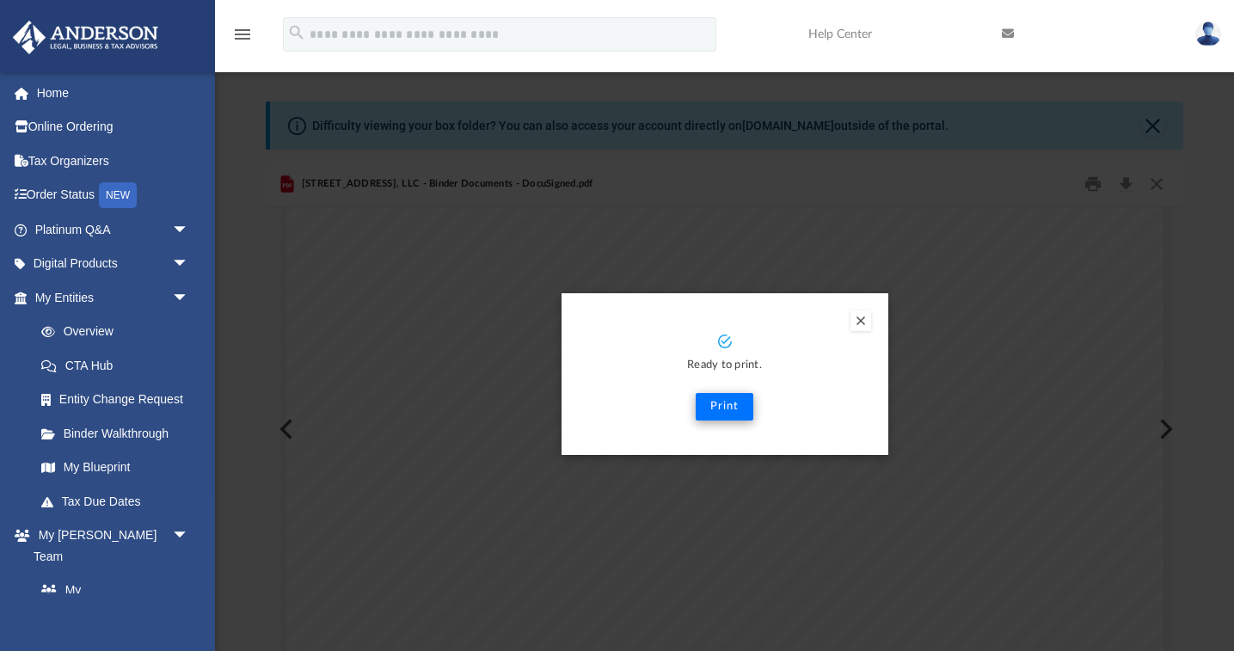
click at [719, 407] on button "Print" at bounding box center [724, 407] width 58 height 28
